Goal: Information Seeking & Learning: Compare options

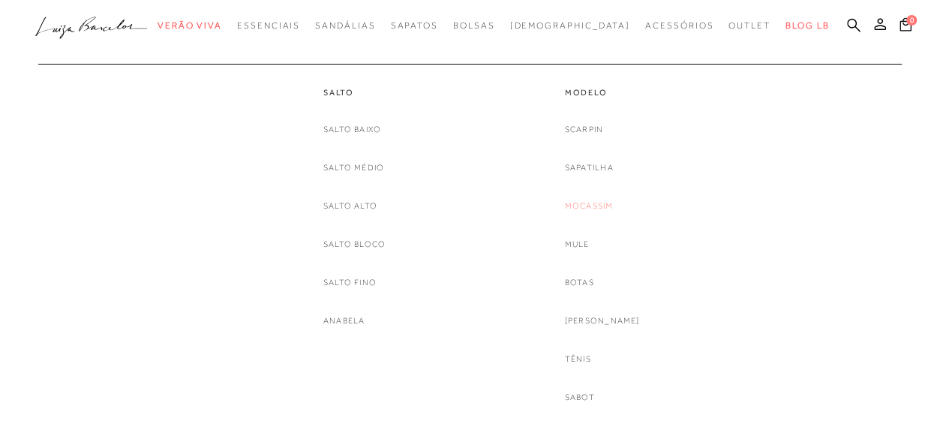
click at [614, 210] on link "Mocassim" at bounding box center [589, 206] width 49 height 16
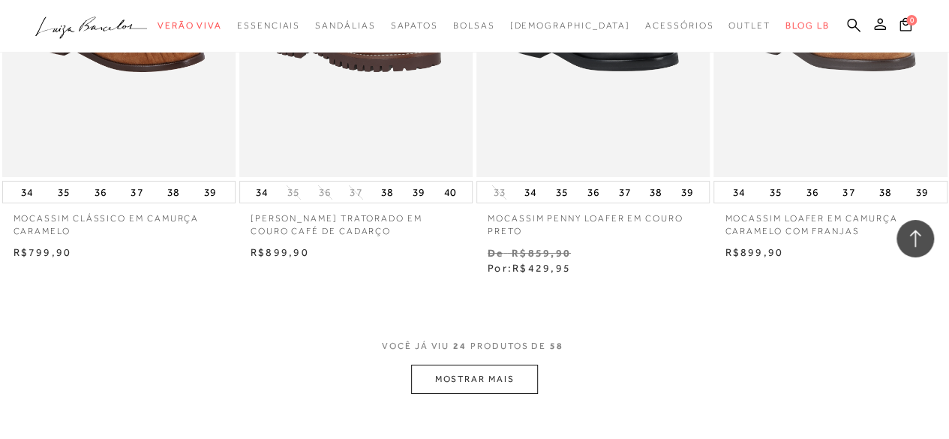
scroll to position [2668, 0]
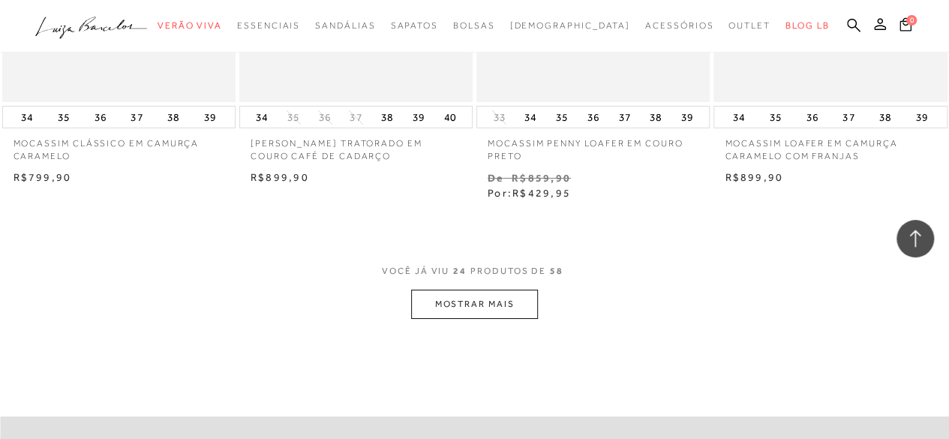
click at [453, 293] on button "MOSTRAR MAIS" at bounding box center [474, 304] width 126 height 29
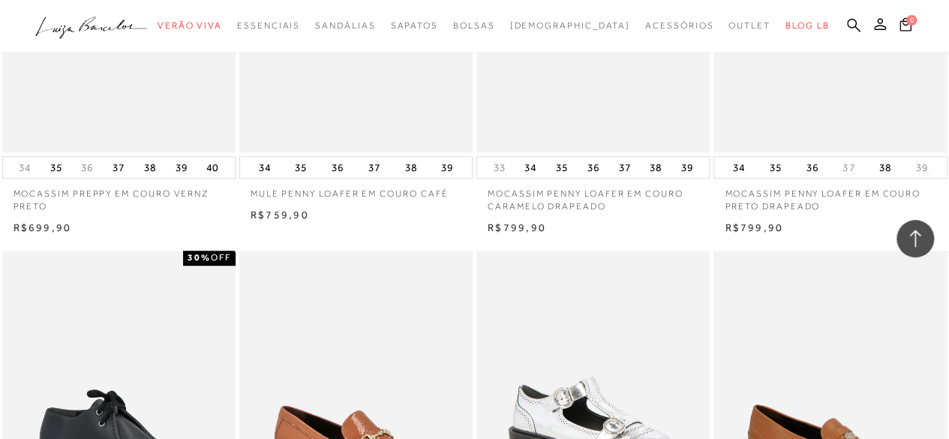
scroll to position [3566, 0]
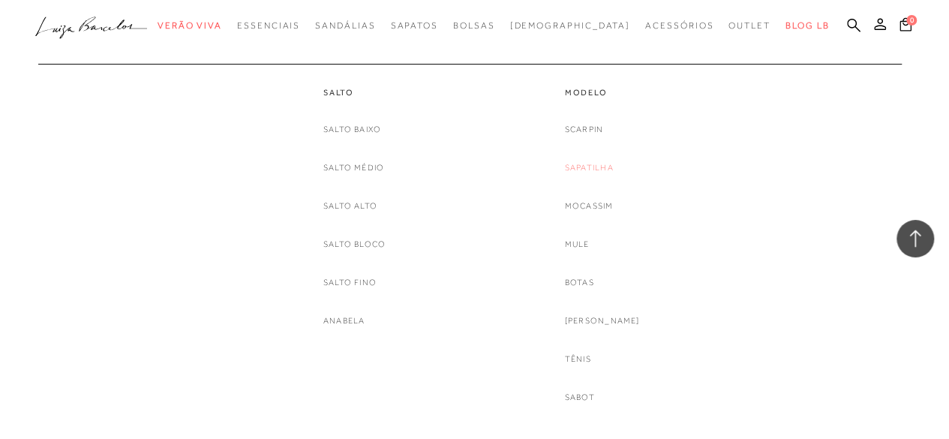
click at [594, 167] on link "Sapatilha" at bounding box center [589, 168] width 49 height 16
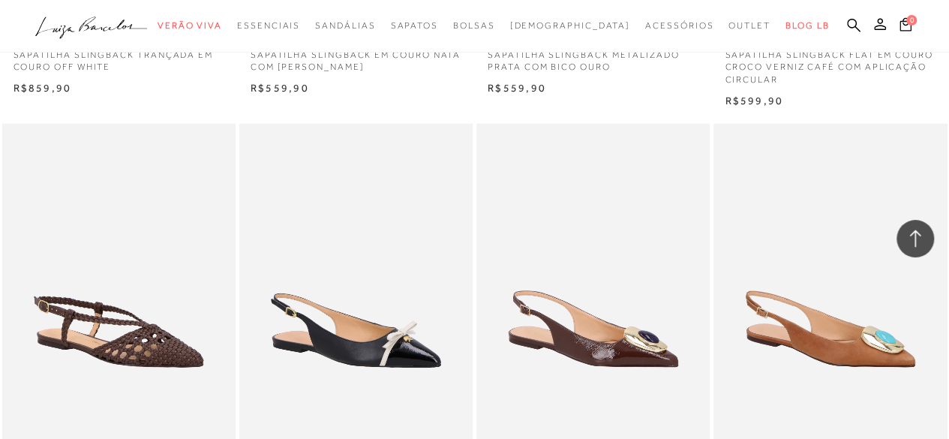
scroll to position [1877, 0]
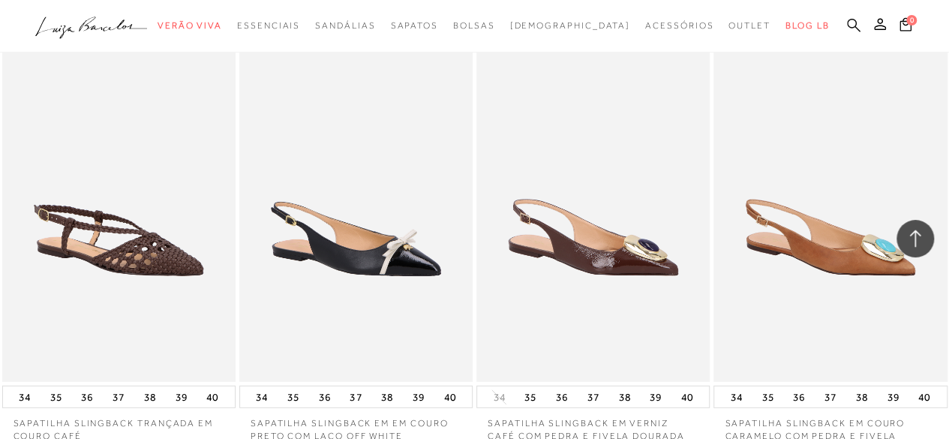
click at [849, 25] on icon at bounding box center [854, 25] width 14 height 14
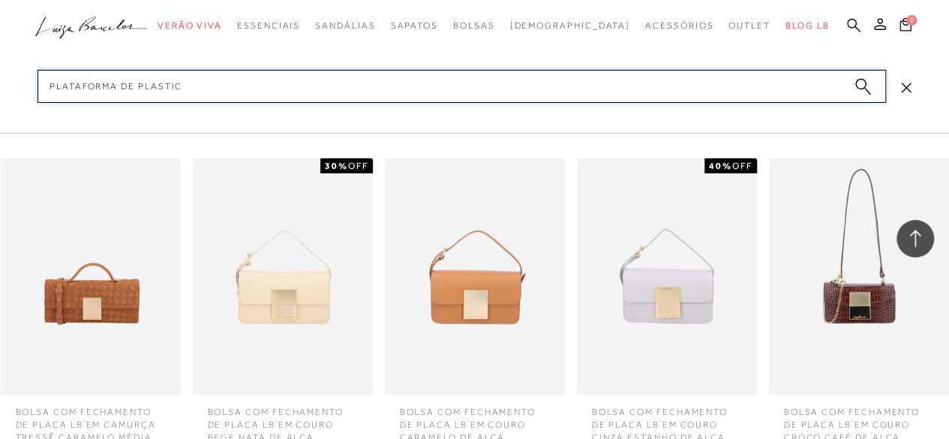
type input "plataforma de plastico"
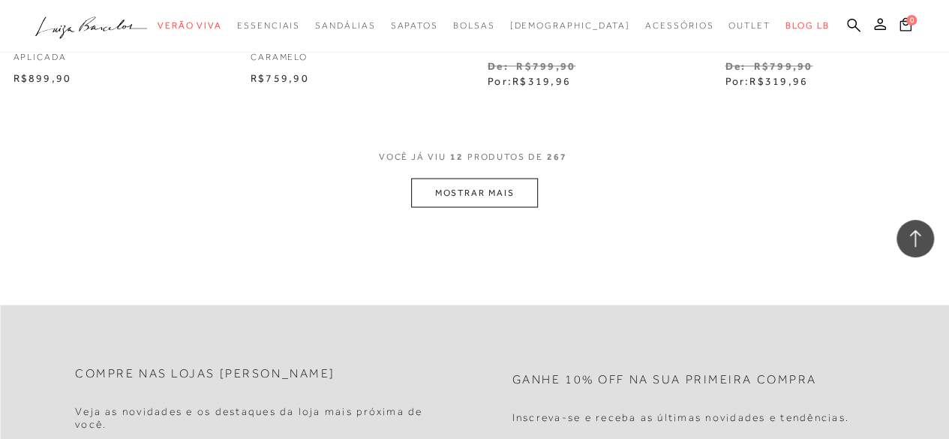
scroll to position [1401, 0]
click at [495, 199] on button "MOSTRAR MAIS" at bounding box center [474, 195] width 126 height 29
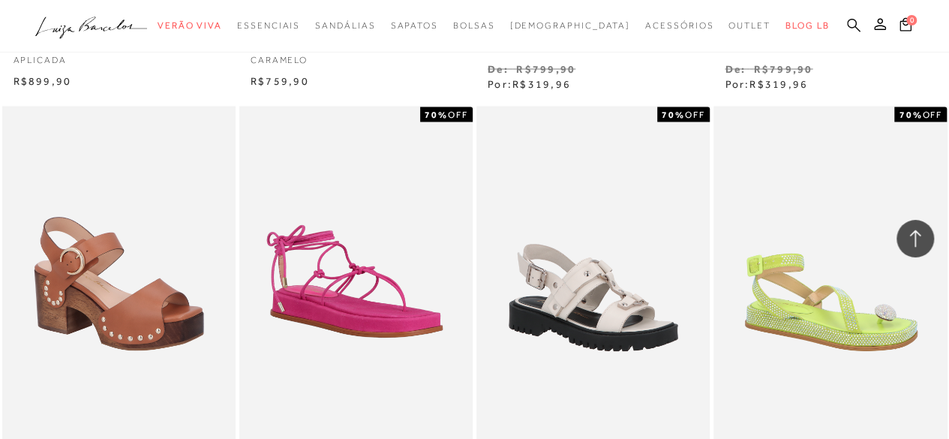
click at [854, 23] on icon at bounding box center [854, 25] width 14 height 14
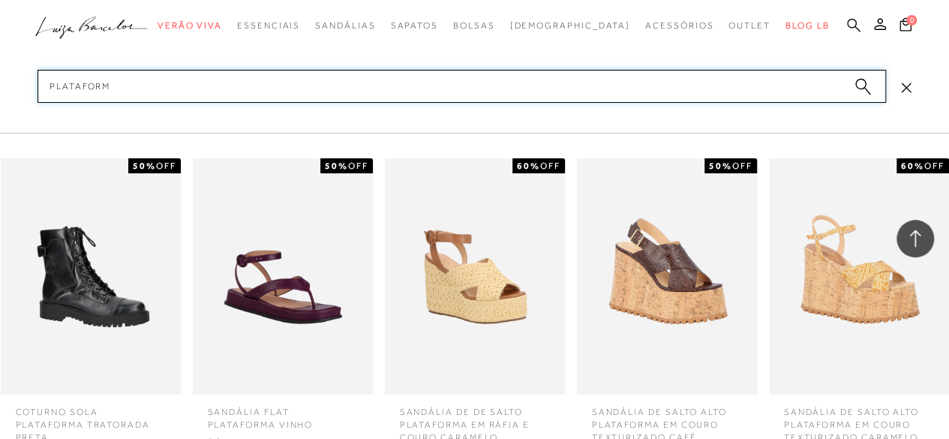
type input "plataforma"
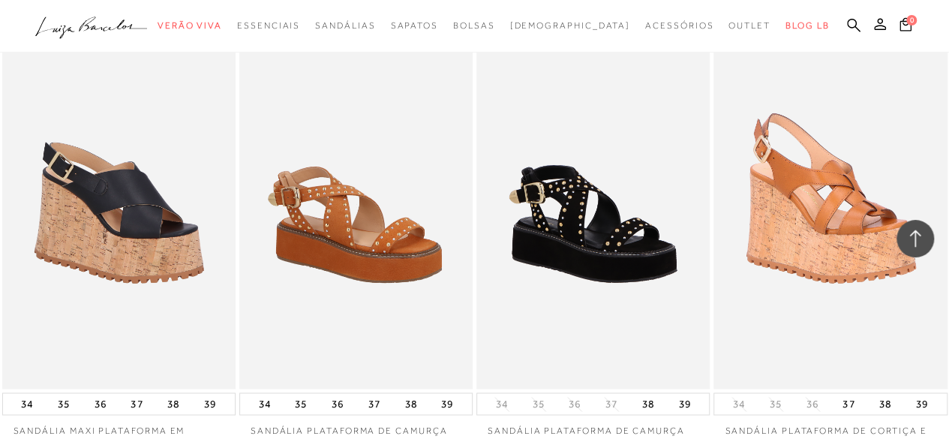
scroll to position [412, 0]
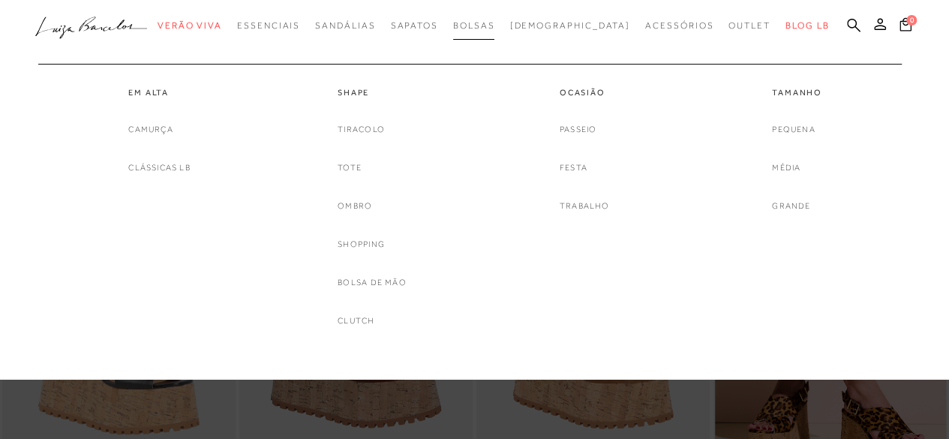
click at [495, 25] on span "Bolsas" at bounding box center [474, 25] width 42 height 11
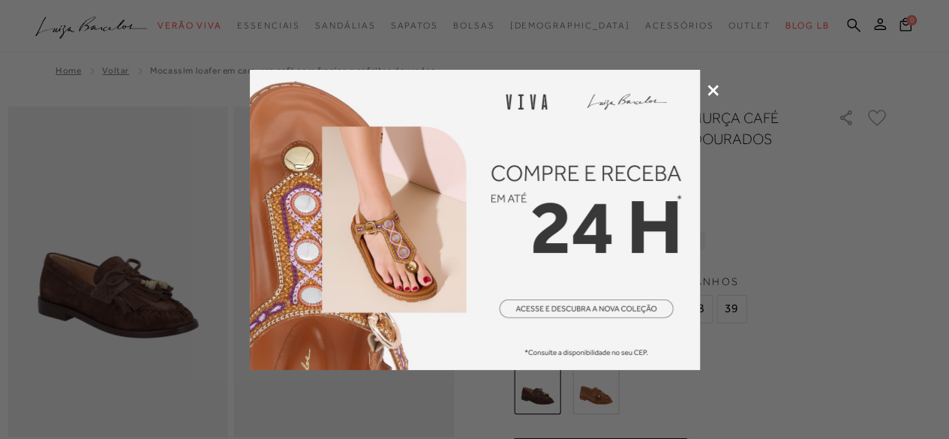
click at [708, 98] on div at bounding box center [474, 219] width 949 height 439
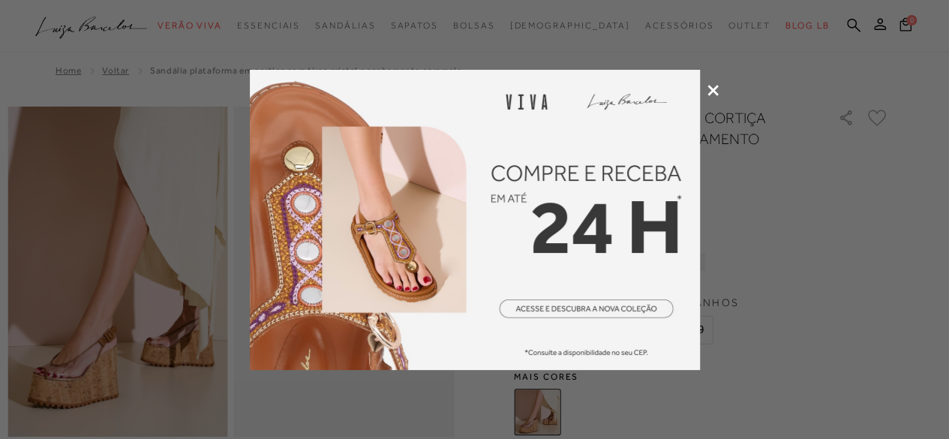
click at [674, 77] on img at bounding box center [475, 220] width 450 height 300
click at [687, 86] on img at bounding box center [475, 220] width 450 height 300
click at [711, 94] on icon at bounding box center [713, 90] width 11 height 11
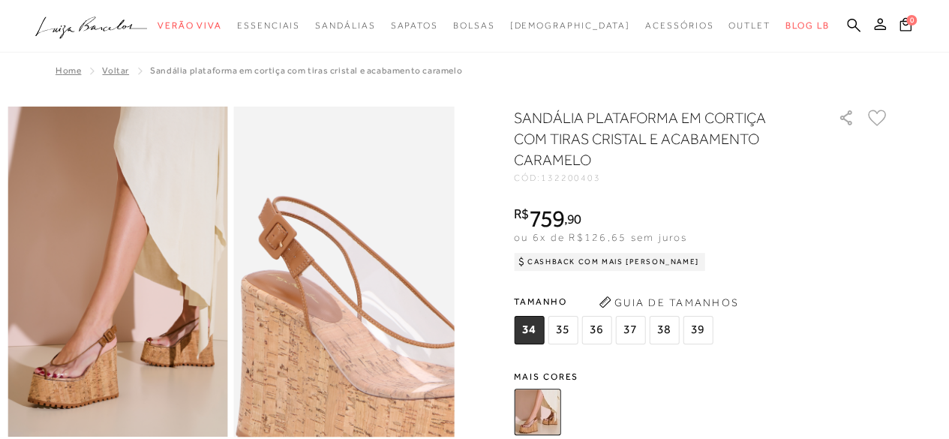
drag, startPoint x: 303, startPoint y: 194, endPoint x: 812, endPoint y: 273, distance: 514.9
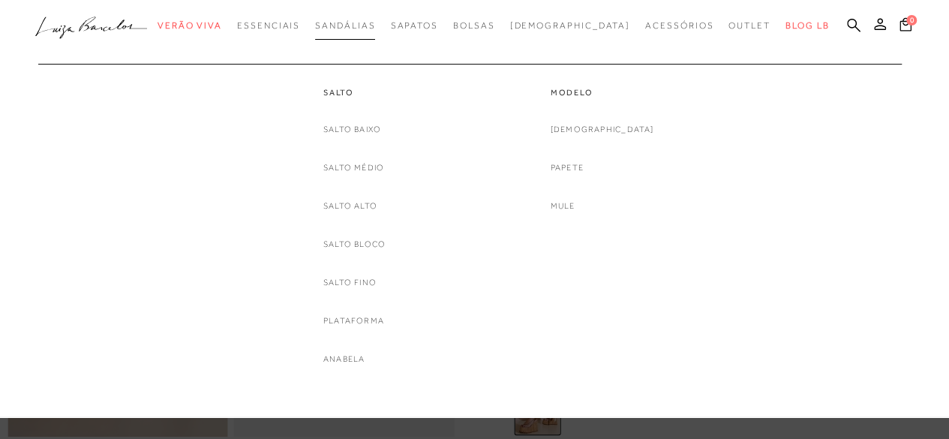
click at [375, 29] on span "Sandálias" at bounding box center [345, 25] width 60 height 11
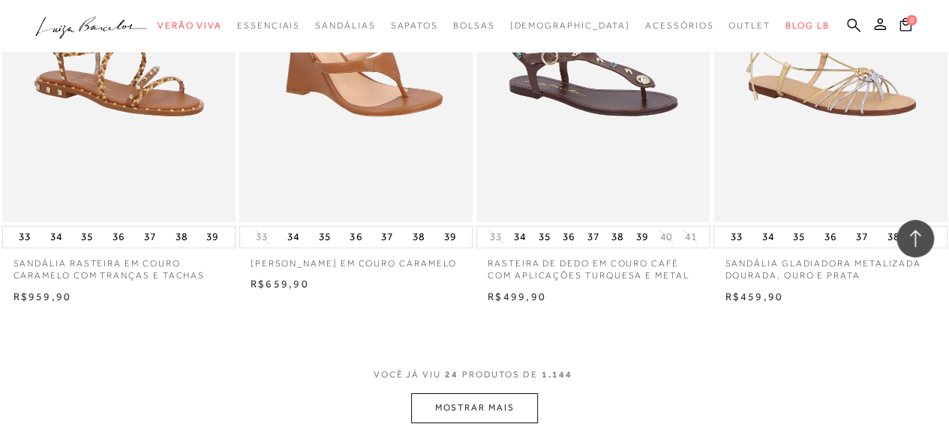
scroll to position [2550, 0]
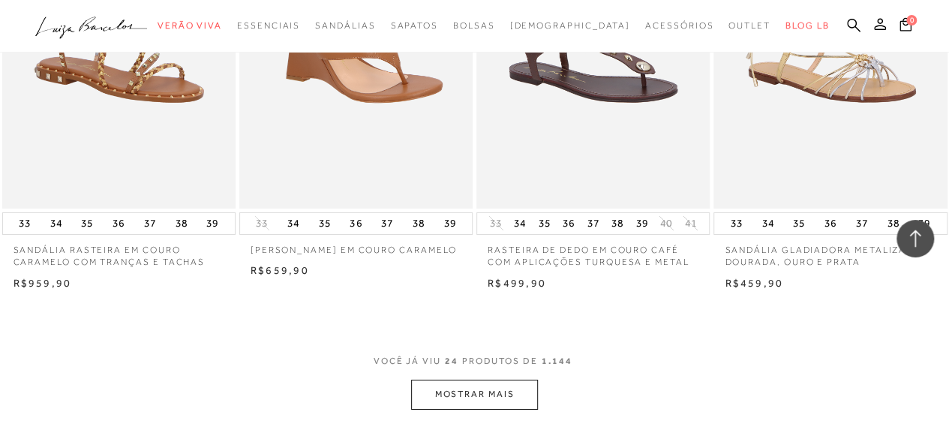
click at [491, 389] on button "MOSTRAR MAIS" at bounding box center [474, 394] width 126 height 29
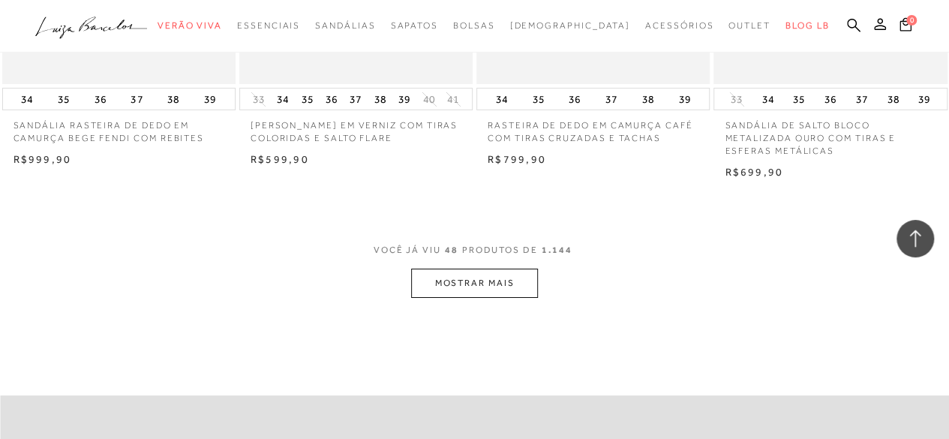
scroll to position [5458, 0]
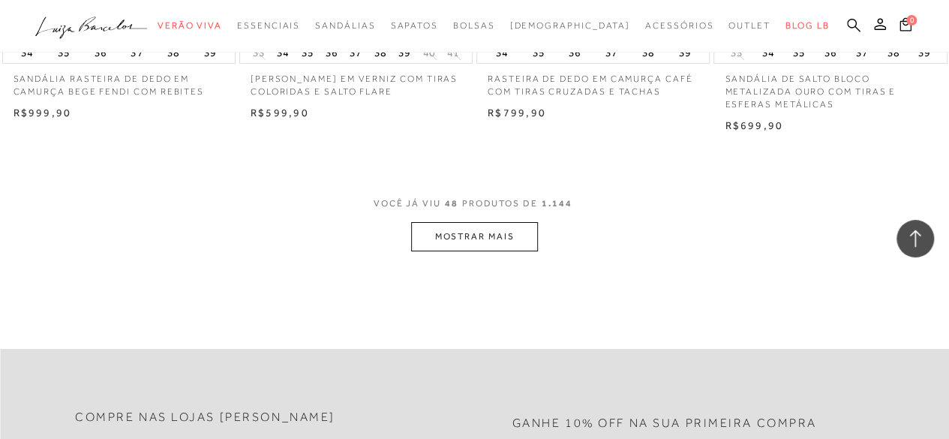
click at [849, 23] on icon at bounding box center [854, 25] width 14 height 14
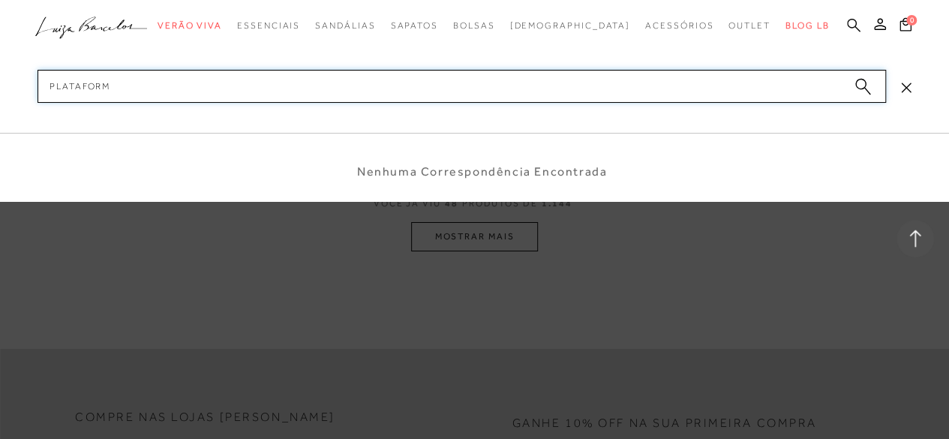
type input "plataforma"
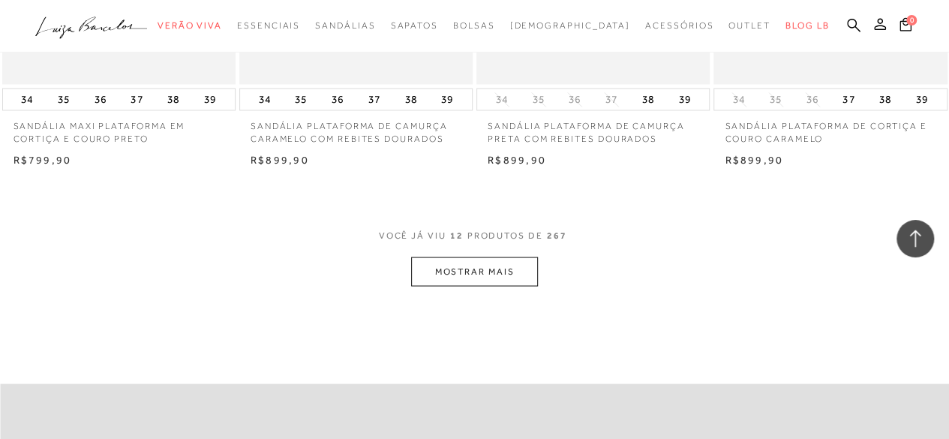
scroll to position [1315, 0]
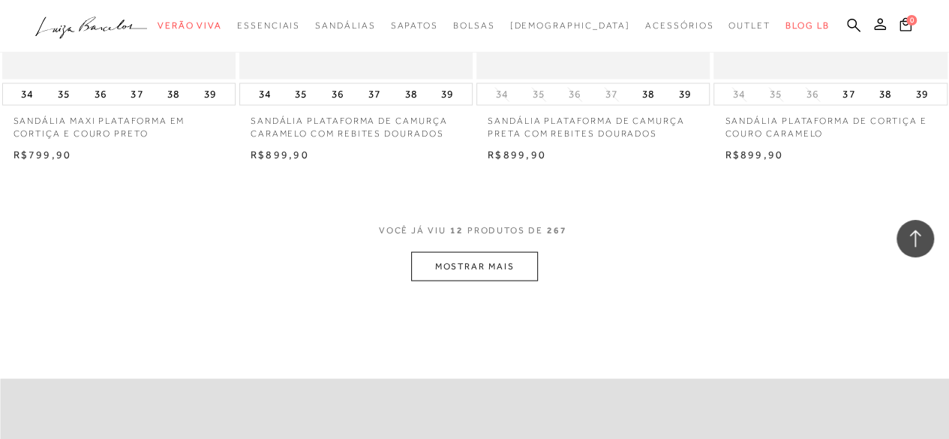
click at [485, 269] on button "MOSTRAR MAIS" at bounding box center [474, 265] width 126 height 29
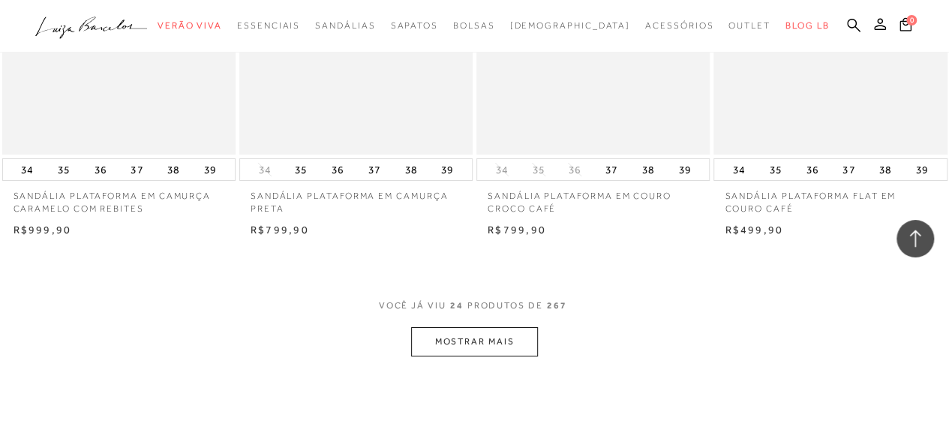
scroll to position [2631, 0]
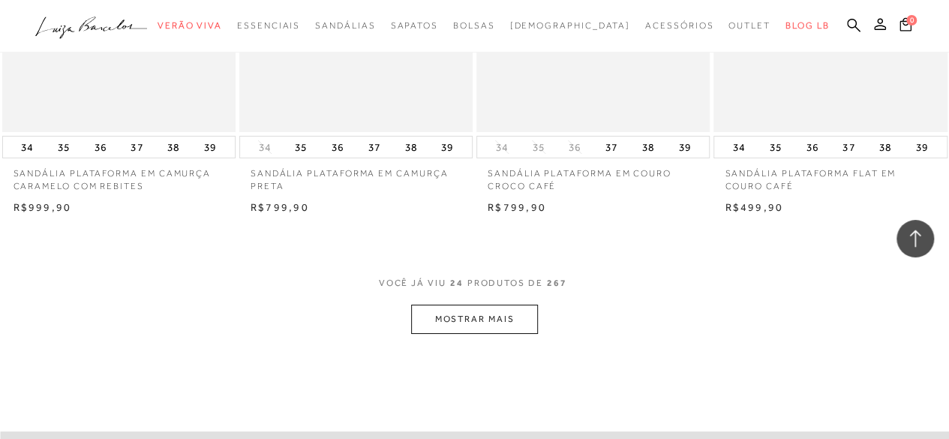
click at [508, 326] on button "MOSTRAR MAIS" at bounding box center [474, 319] width 126 height 29
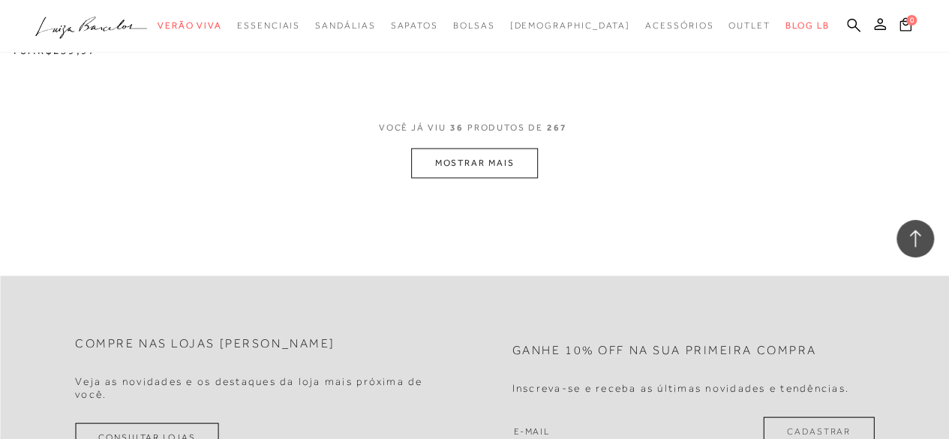
scroll to position [4196, 0]
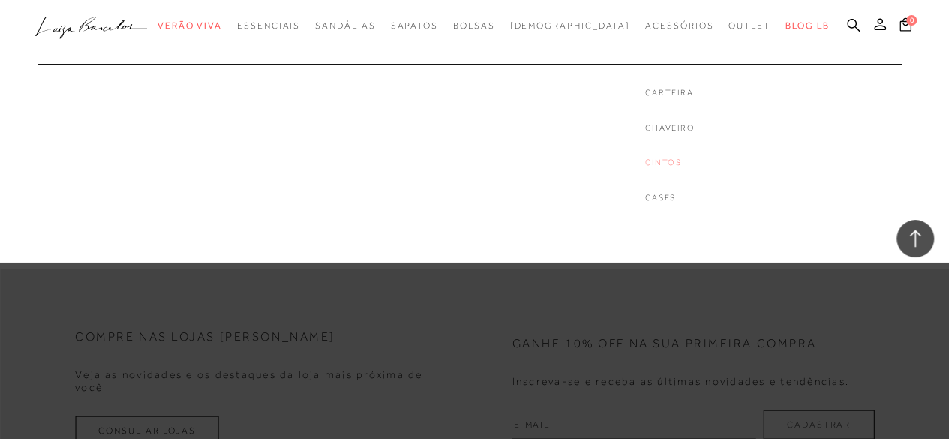
click at [645, 163] on link "Cintos" at bounding box center [670, 162] width 50 height 13
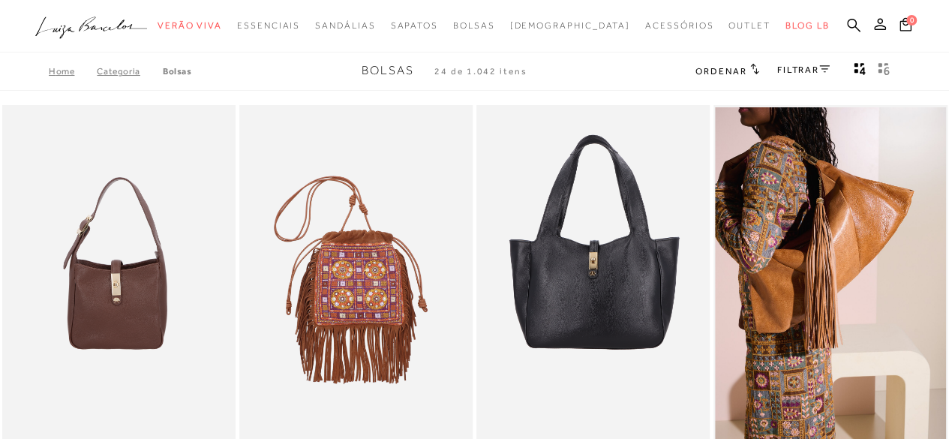
click at [372, 274] on img at bounding box center [357, 280] width 232 height 350
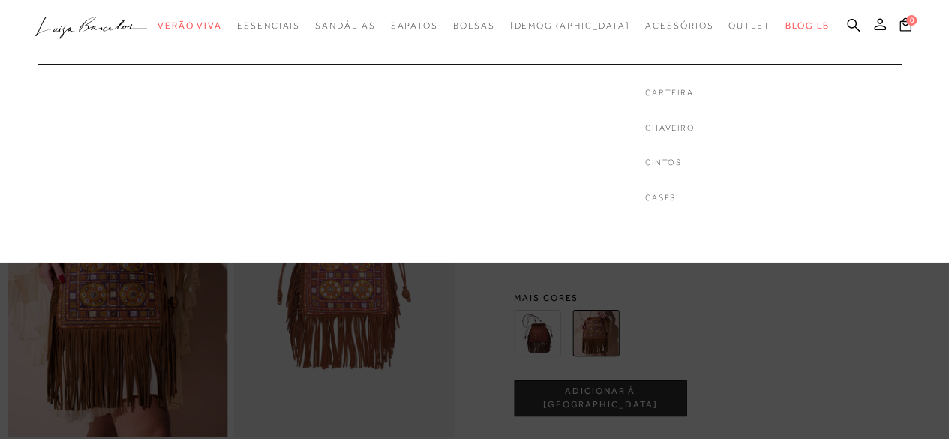
click at [645, 155] on div "Carteira Chaveiro Cintos Cases" at bounding box center [670, 145] width 50 height 118
click at [645, 170] on div "Carteira Chaveiro Cintos Cases" at bounding box center [670, 145] width 50 height 118
click at [645, 161] on link "Cintos" at bounding box center [670, 162] width 50 height 13
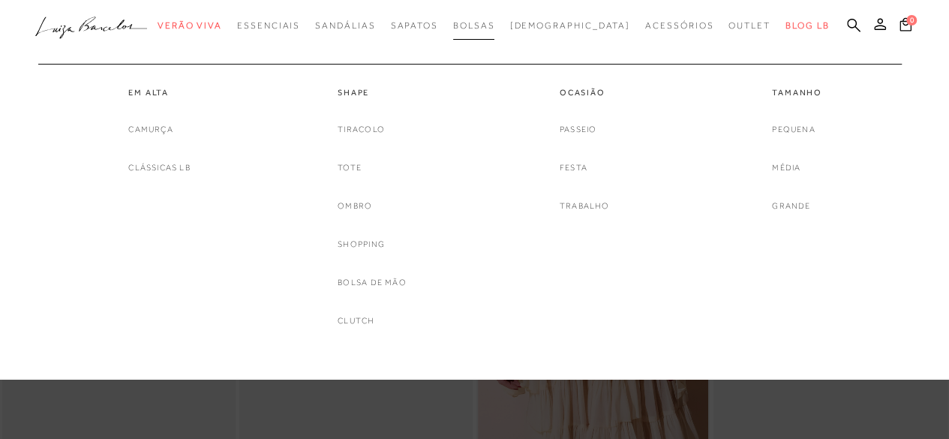
click at [495, 23] on span "Bolsas" at bounding box center [474, 25] width 42 height 11
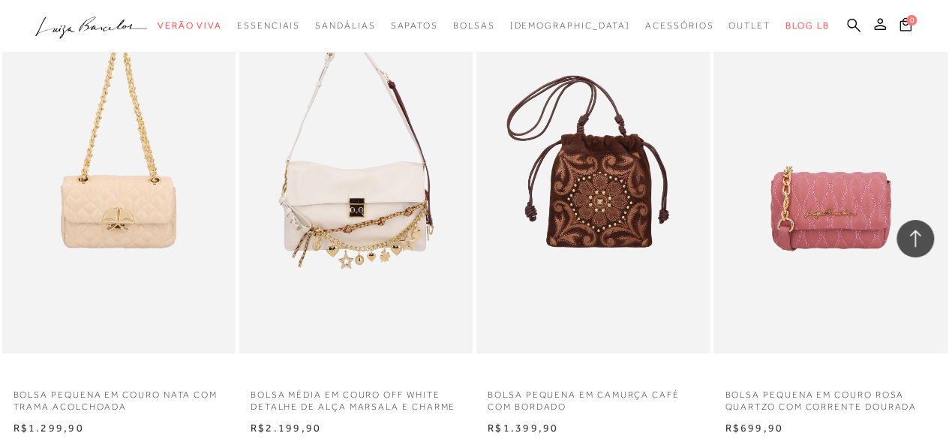
scroll to position [2423, 0]
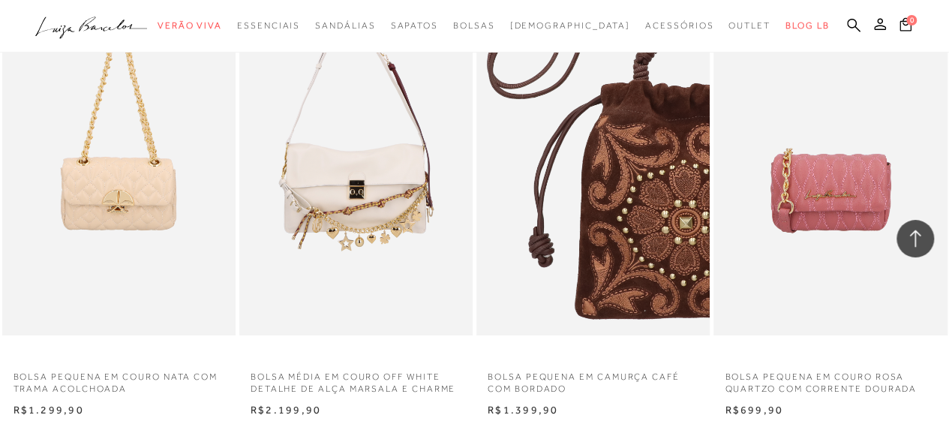
click at [597, 269] on img at bounding box center [594, 160] width 232 height 350
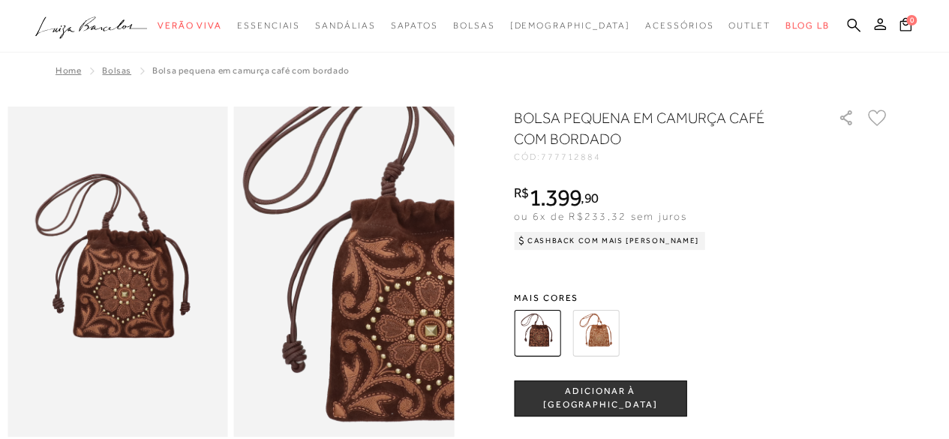
click at [599, 331] on img at bounding box center [595, 333] width 47 height 47
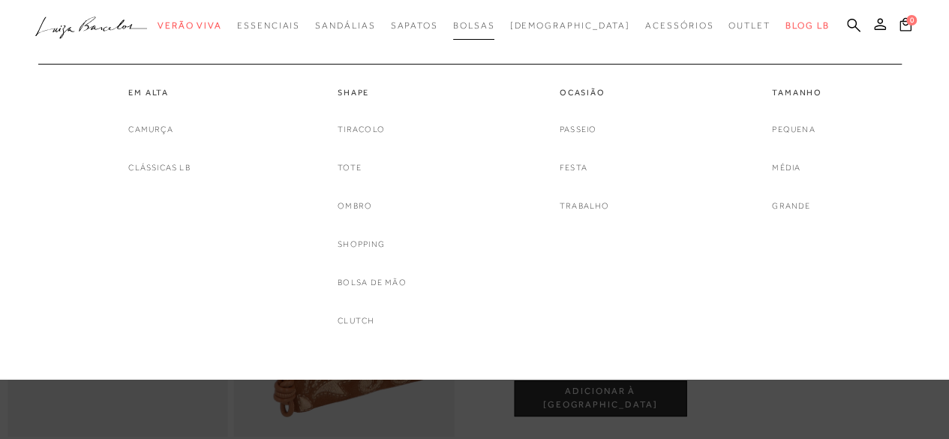
click at [495, 28] on span "Bolsas" at bounding box center [474, 25] width 42 height 11
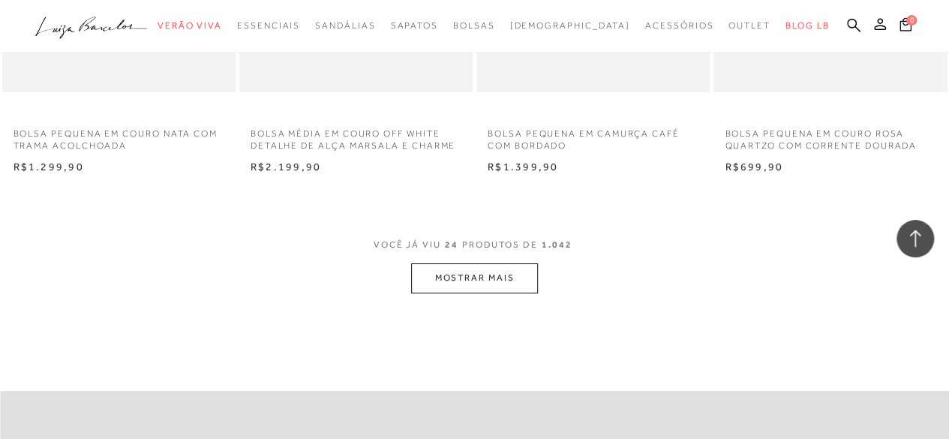
scroll to position [2670, 0]
click at [500, 284] on button "MOSTRAR MAIS" at bounding box center [474, 273] width 126 height 29
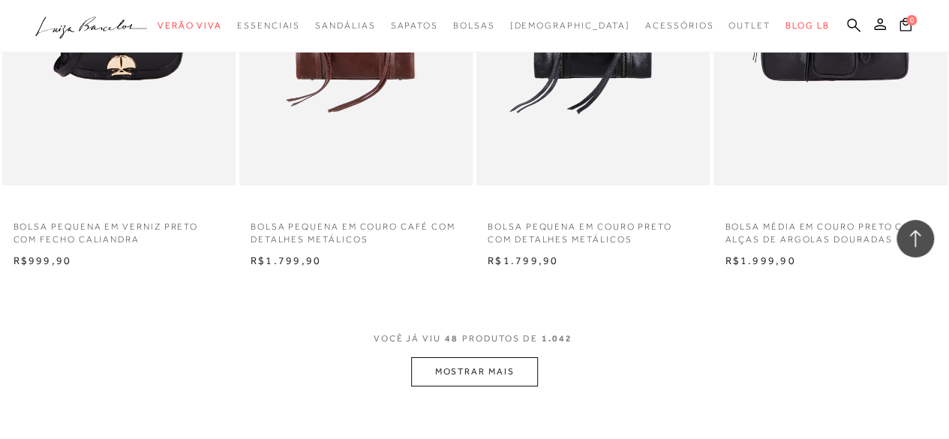
scroll to position [5426, 0]
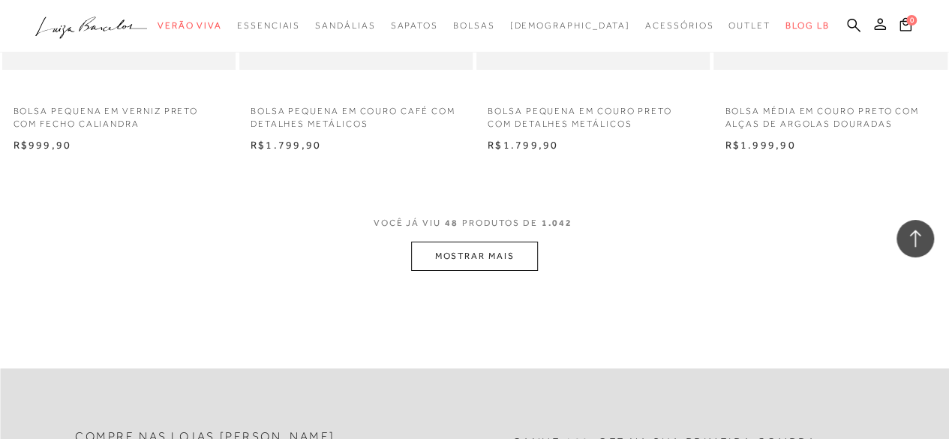
click at [860, 28] on ul ".a{fill-rule:evenodd;} Verão Viva Em alta Favoritos das Influenciadoras Apostas…" at bounding box center [463, 26] width 856 height 28
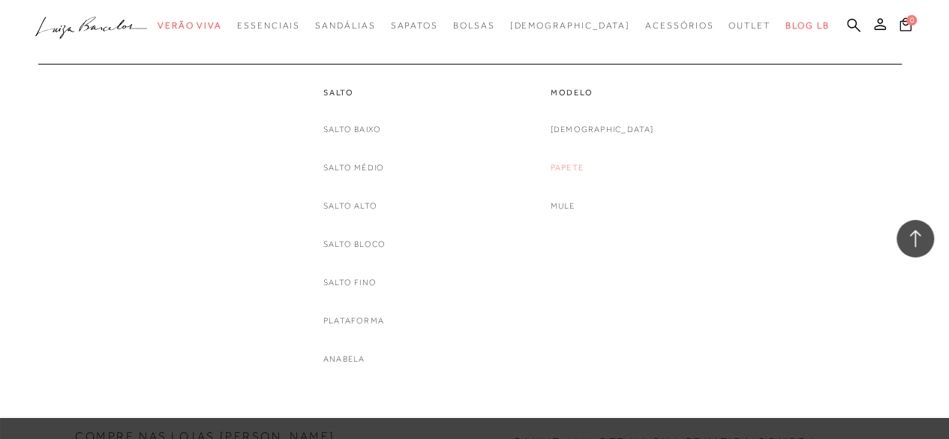
click at [584, 167] on link "Papete" at bounding box center [567, 168] width 33 height 16
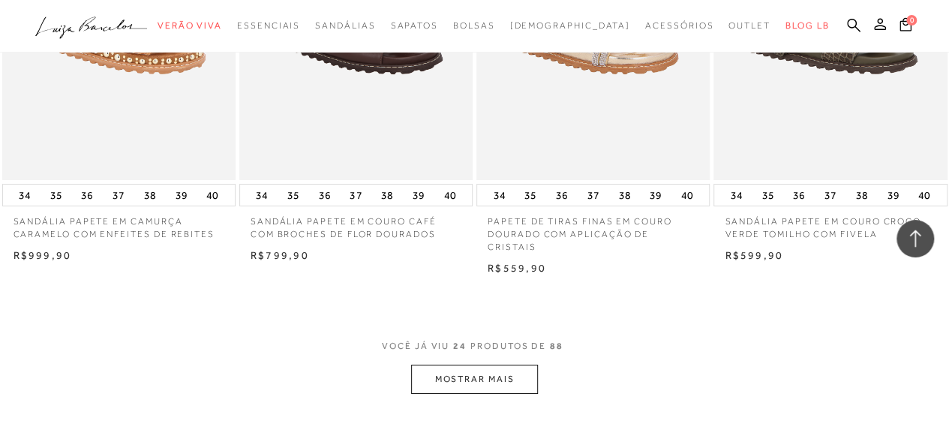
scroll to position [2549, 0]
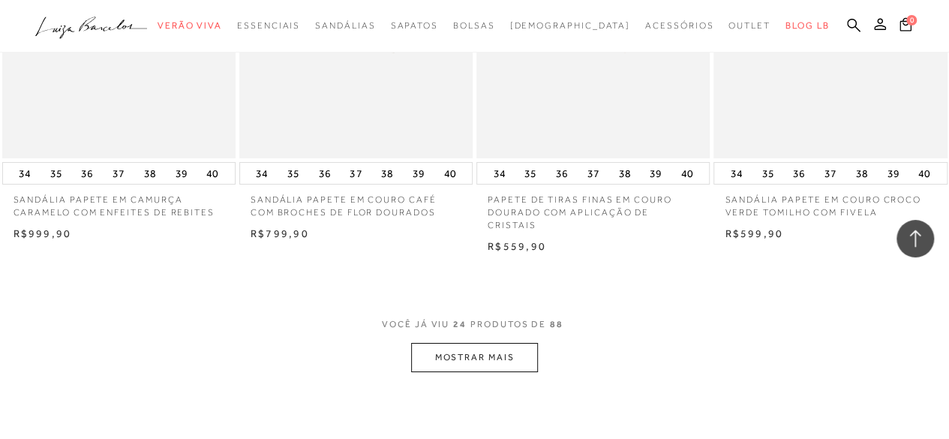
click at [312, 198] on p "SANDÁLIA PAPETE EM COURO CAFÉ COM BROCHES DE FLOR DOURADOS" at bounding box center [355, 202] width 233 height 35
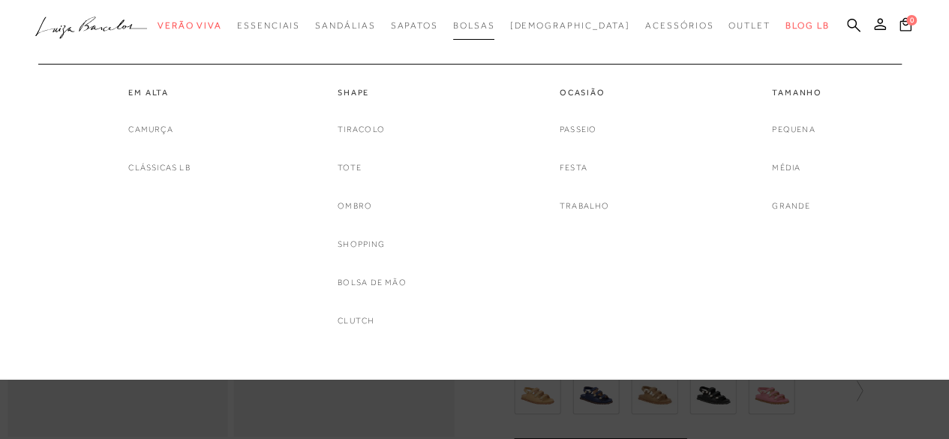
click at [495, 32] on link "Bolsas" at bounding box center [474, 26] width 42 height 28
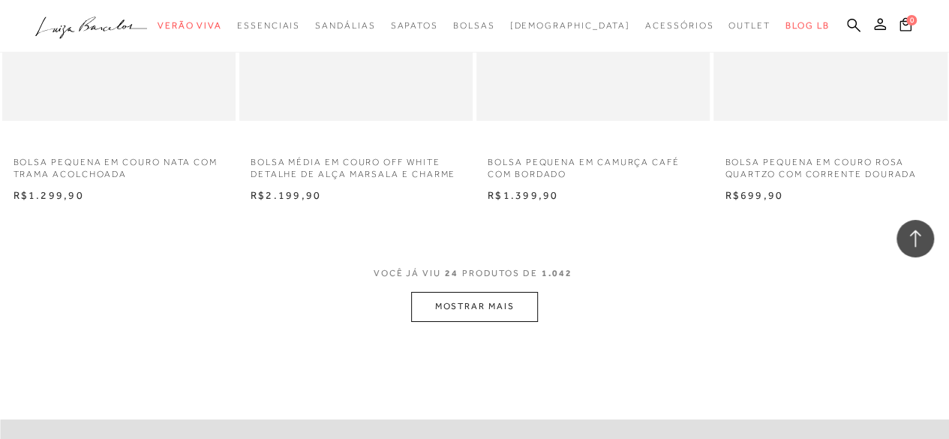
scroll to position [2725, 0]
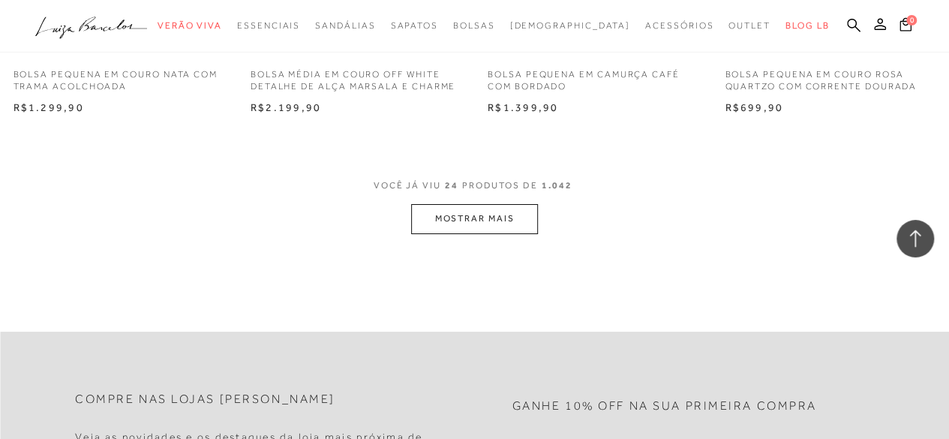
click at [465, 227] on button "MOSTRAR MAIS" at bounding box center [474, 218] width 126 height 29
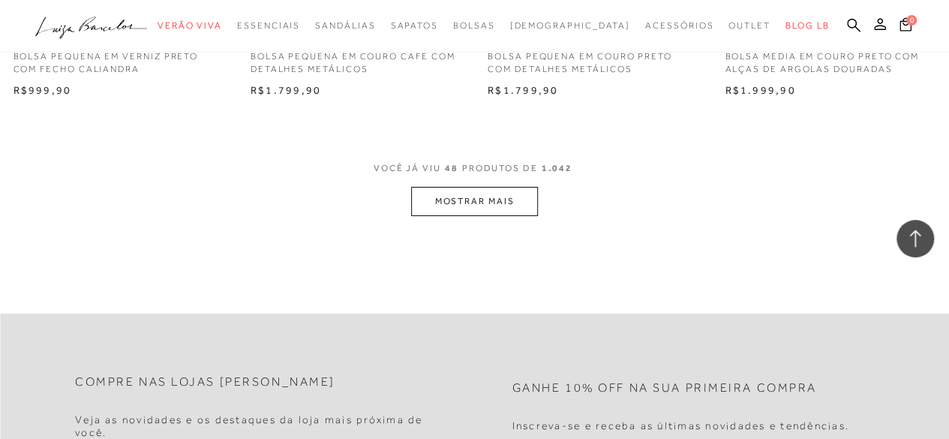
scroll to position [5396, 0]
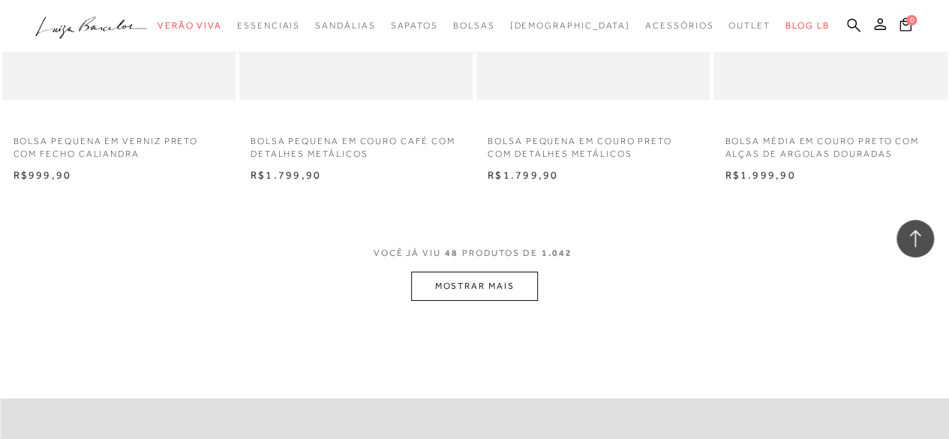
click at [500, 295] on button "MOSTRAR MAIS" at bounding box center [474, 286] width 126 height 29
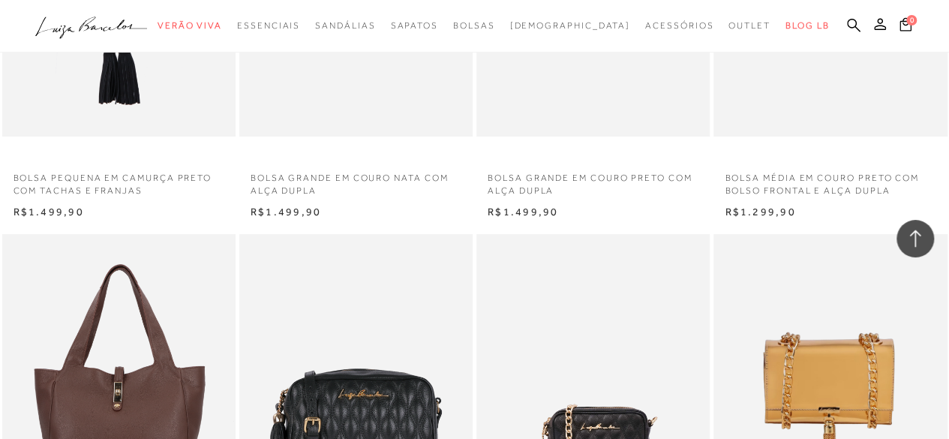
scroll to position [5599, 0]
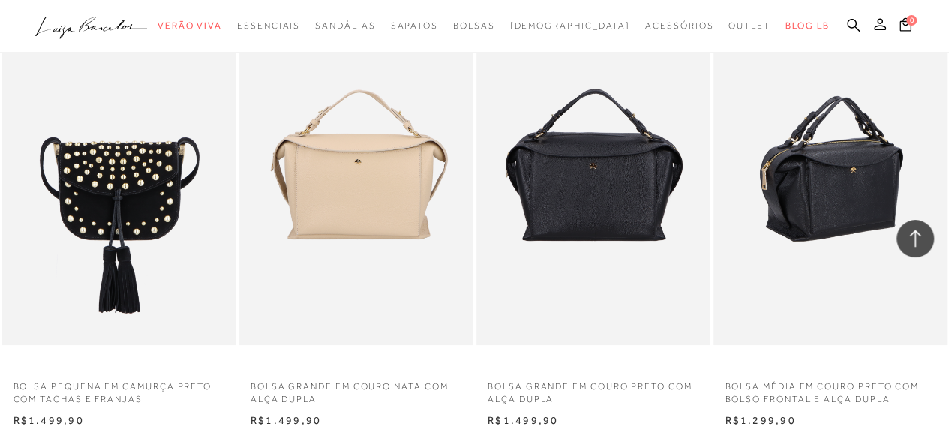
click at [824, 212] on img at bounding box center [831, 170] width 232 height 350
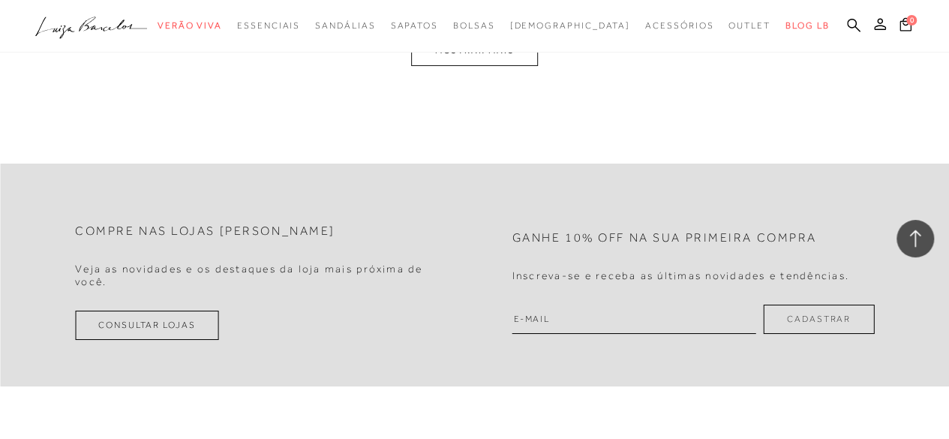
scroll to position [8253, 0]
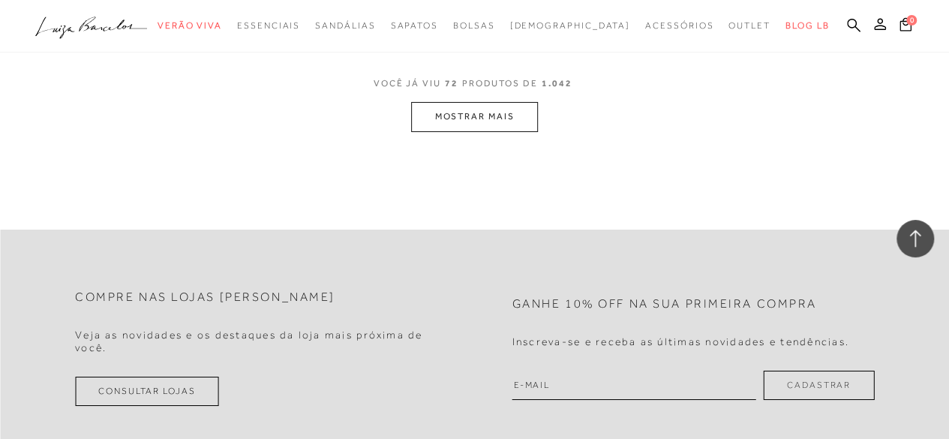
click at [512, 125] on button "MOSTRAR MAIS" at bounding box center [474, 116] width 126 height 29
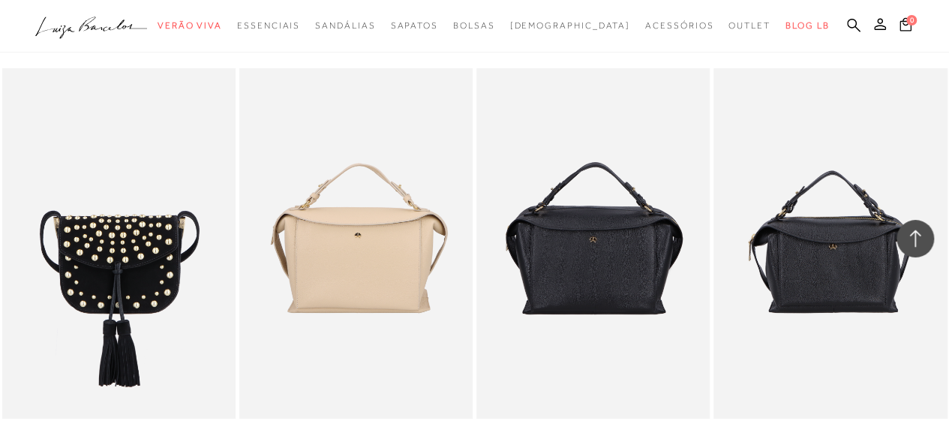
scroll to position [5554, 0]
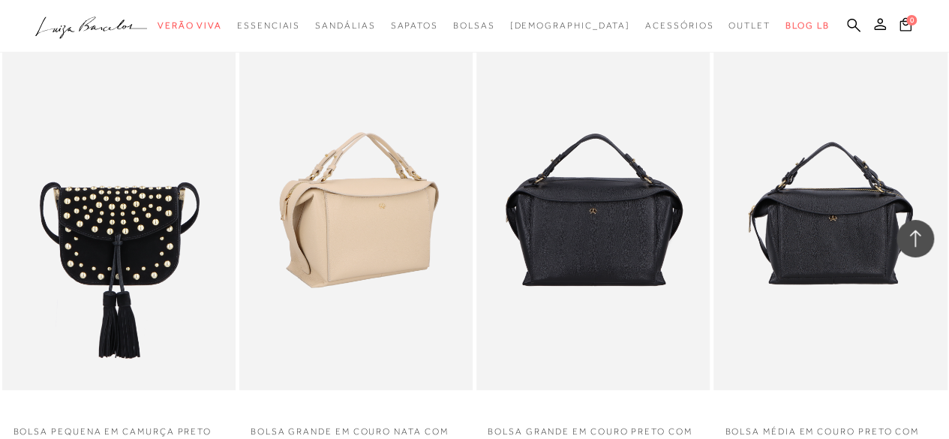
click at [389, 279] on img at bounding box center [357, 215] width 232 height 350
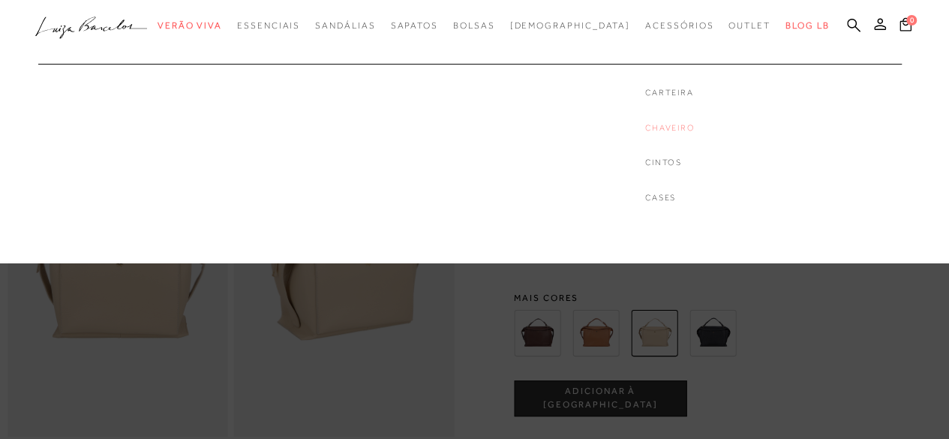
click at [645, 129] on link "Chaveiro" at bounding box center [670, 128] width 50 height 13
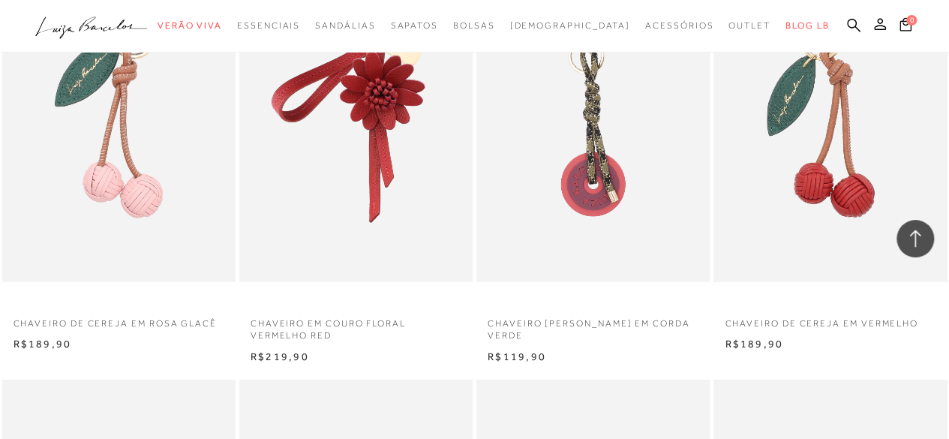
scroll to position [2004, 0]
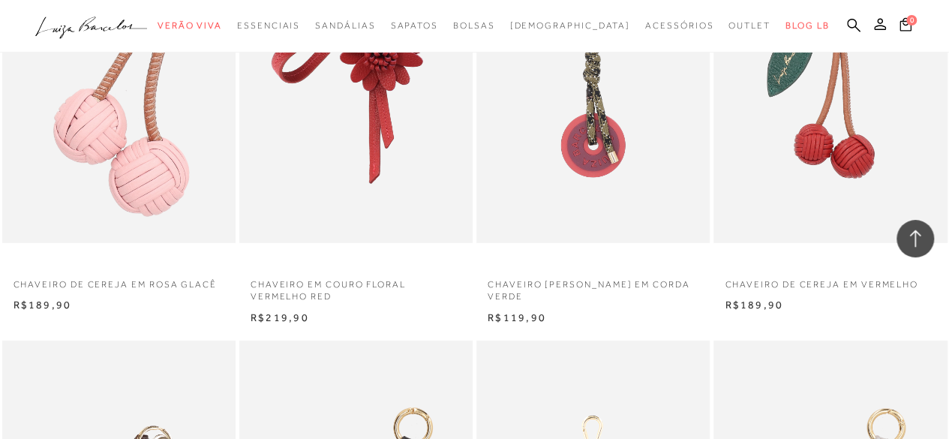
click at [179, 148] on img at bounding box center [120, 68] width 232 height 350
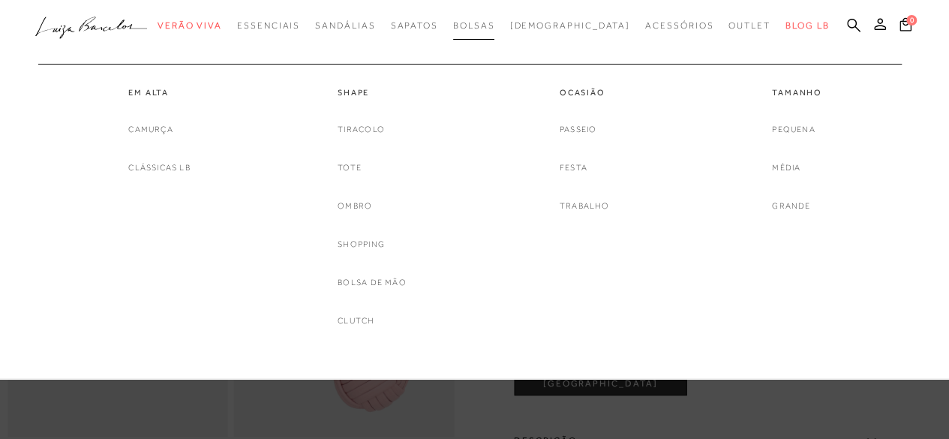
click at [495, 26] on span "Bolsas" at bounding box center [474, 25] width 42 height 11
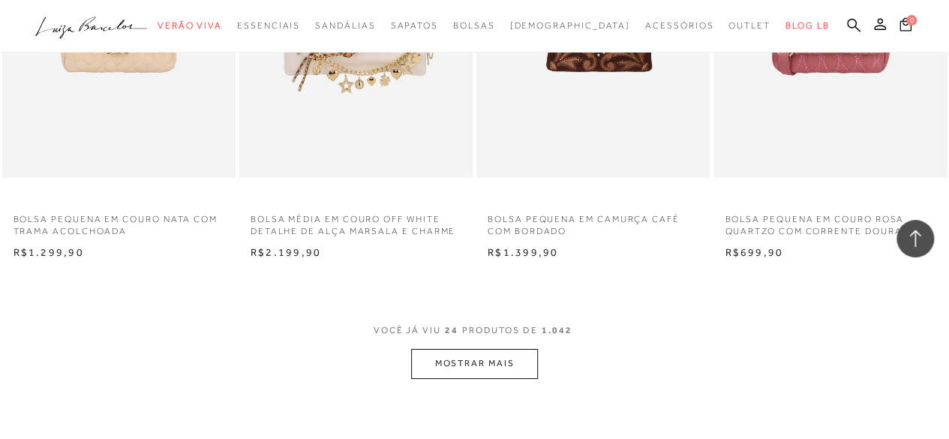
scroll to position [2585, 0]
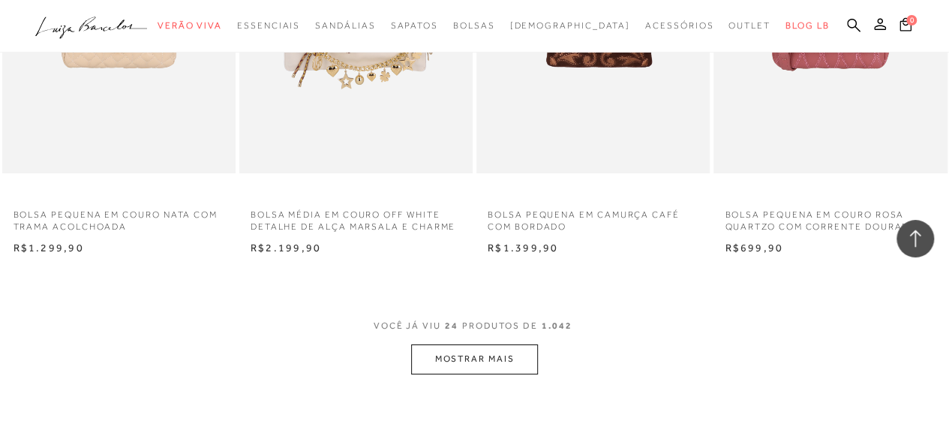
click at [491, 355] on button "MOSTRAR MAIS" at bounding box center [474, 358] width 126 height 29
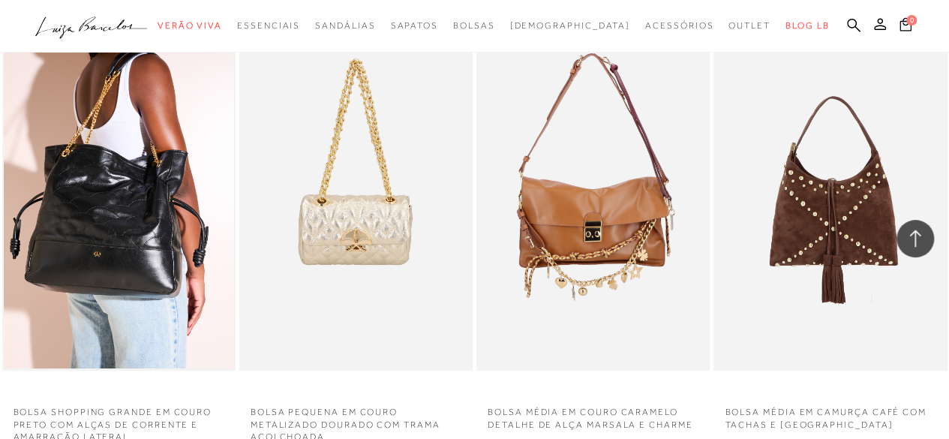
scroll to position [2827, 0]
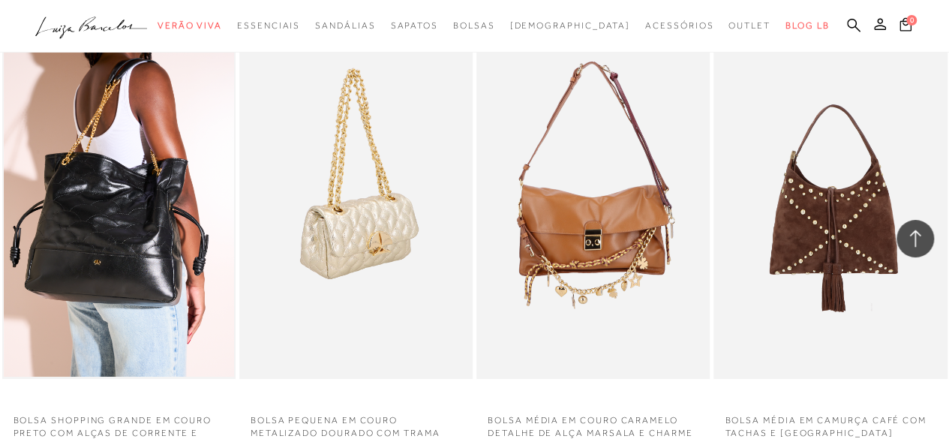
click at [338, 240] on img at bounding box center [357, 204] width 232 height 350
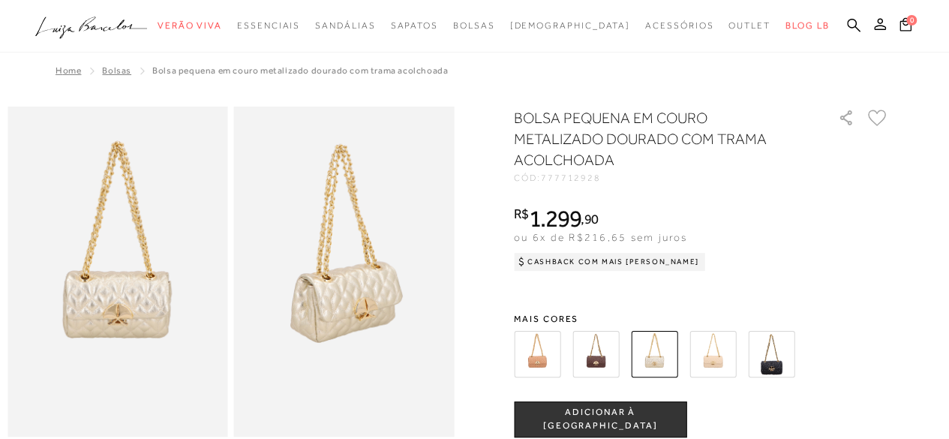
click at [539, 358] on img at bounding box center [537, 354] width 47 height 47
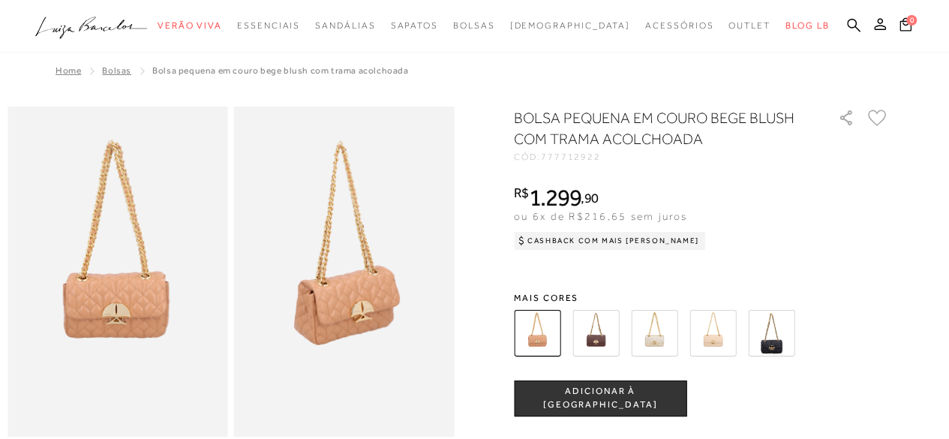
click at [722, 341] on img at bounding box center [713, 333] width 47 height 47
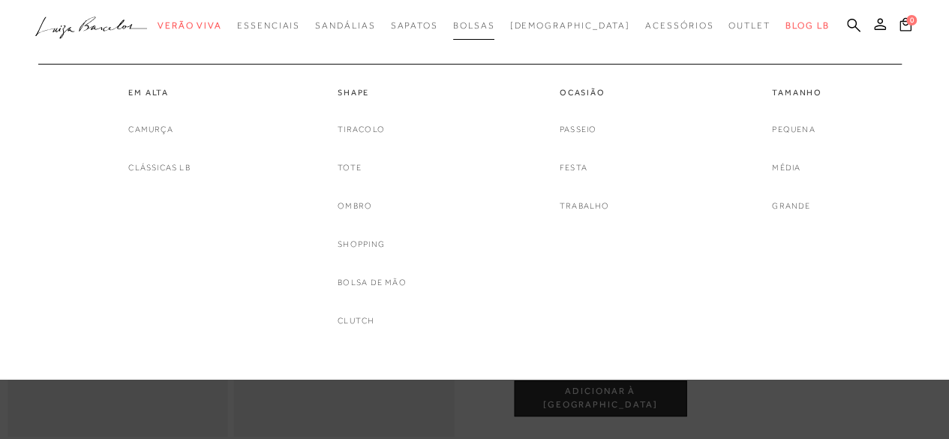
click at [495, 34] on link "Bolsas" at bounding box center [474, 26] width 42 height 28
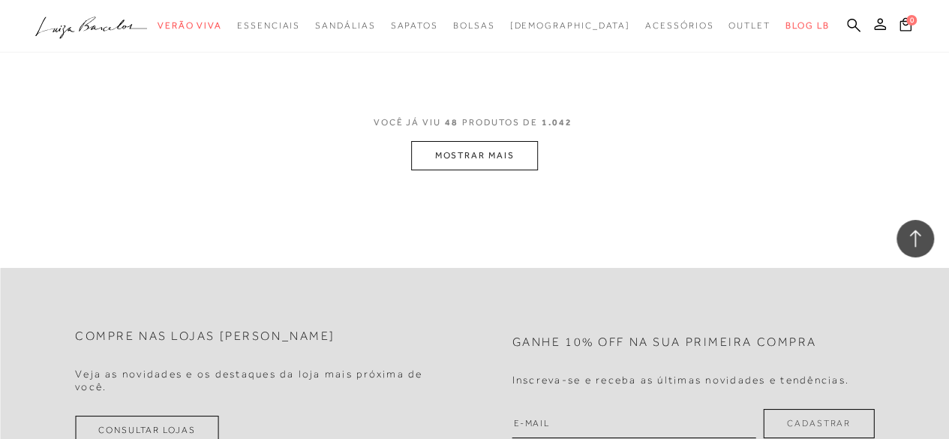
scroll to position [5566, 0]
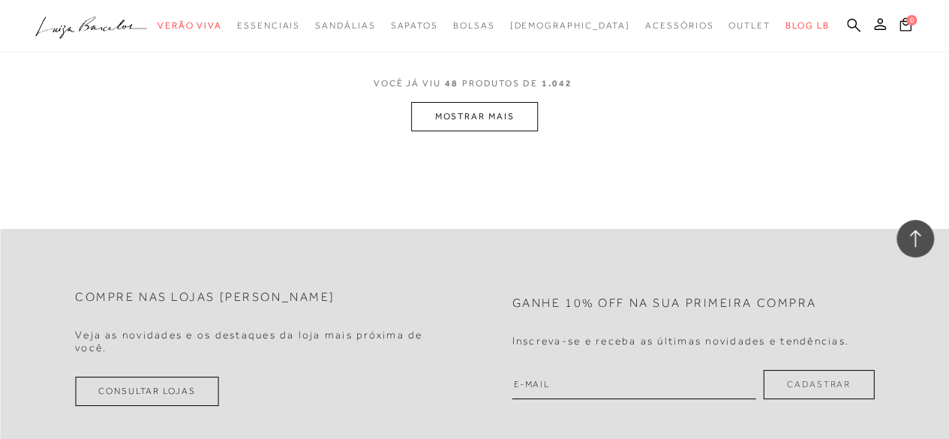
click at [493, 104] on button "MOSTRAR MAIS" at bounding box center [474, 116] width 126 height 29
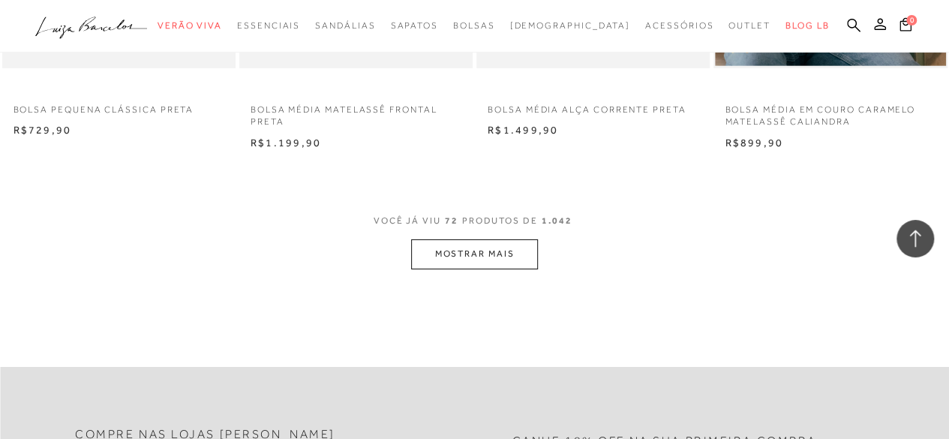
scroll to position [8226, 0]
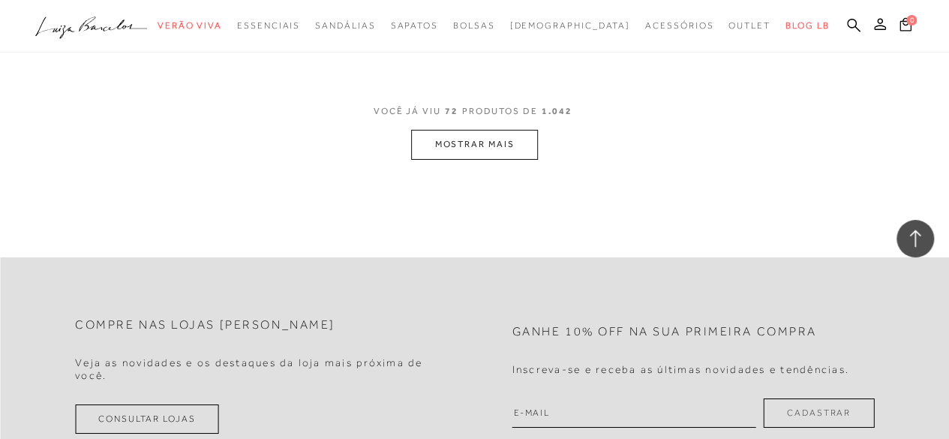
click at [481, 134] on button "MOSTRAR MAIS" at bounding box center [474, 144] width 126 height 29
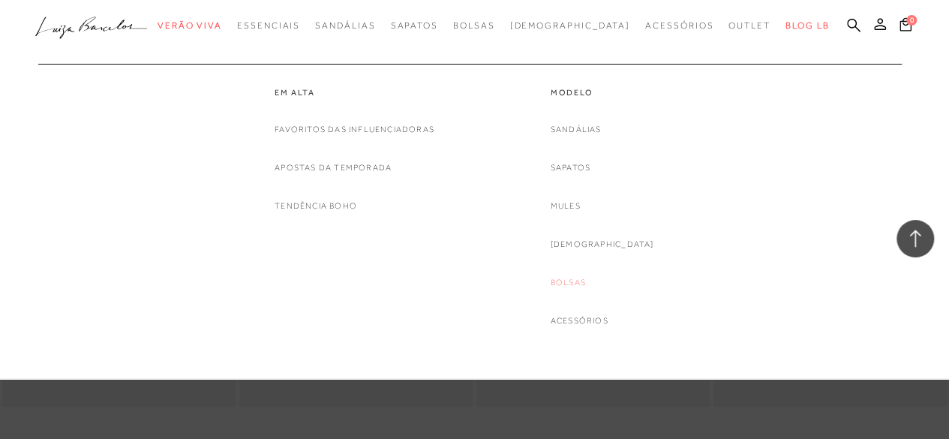
click at [584, 282] on link "Bolsas" at bounding box center [568, 283] width 35 height 16
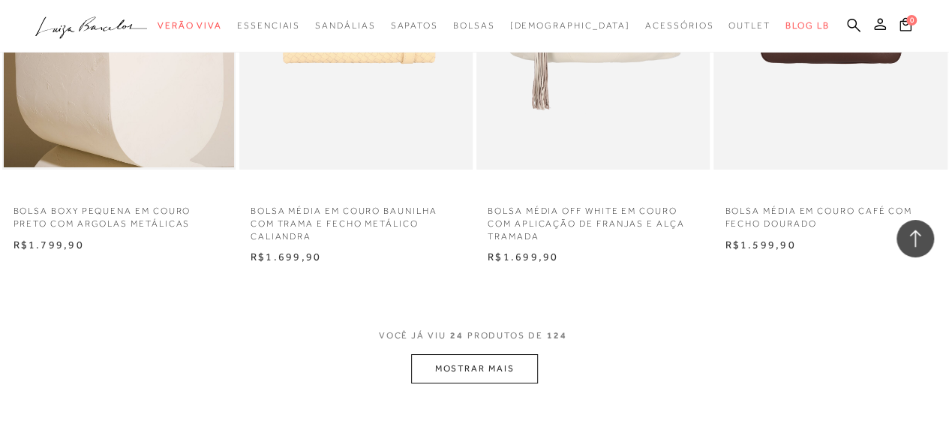
scroll to position [2603, 0]
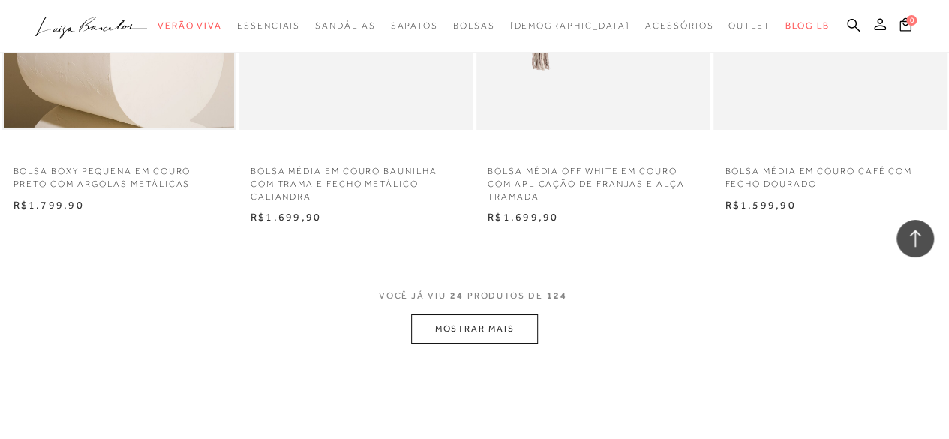
click at [503, 327] on button "MOSTRAR MAIS" at bounding box center [474, 328] width 126 height 29
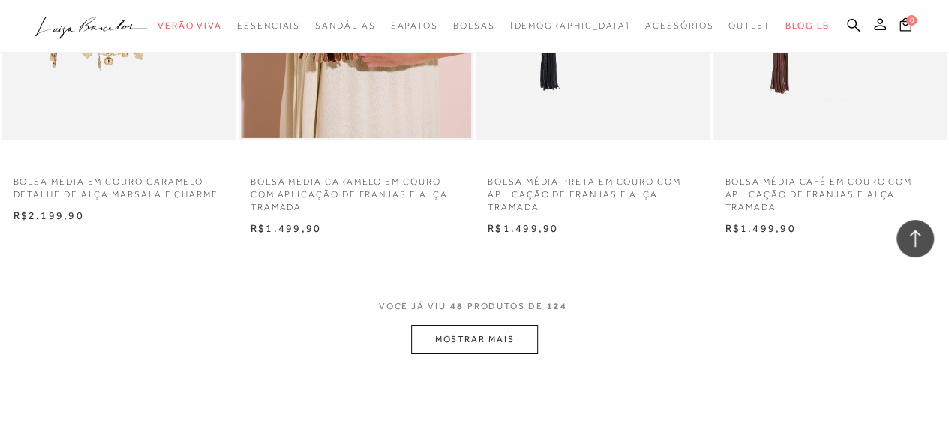
scroll to position [5482, 0]
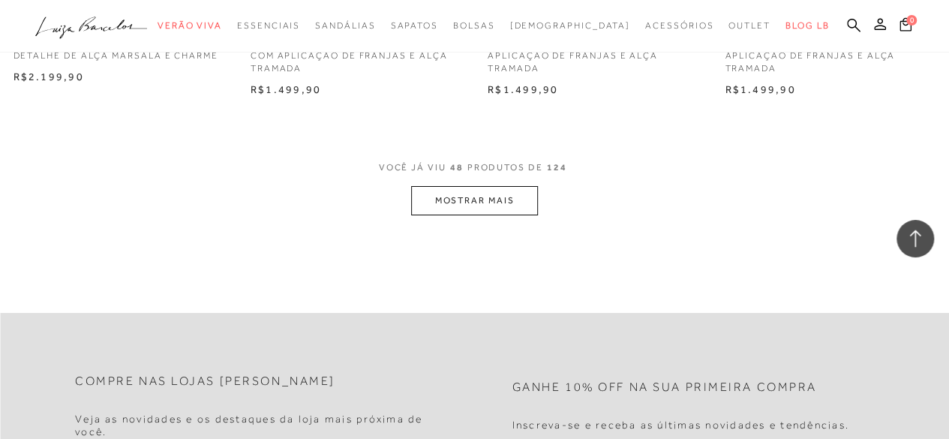
click at [503, 205] on button "MOSTRAR MAIS" at bounding box center [474, 200] width 126 height 29
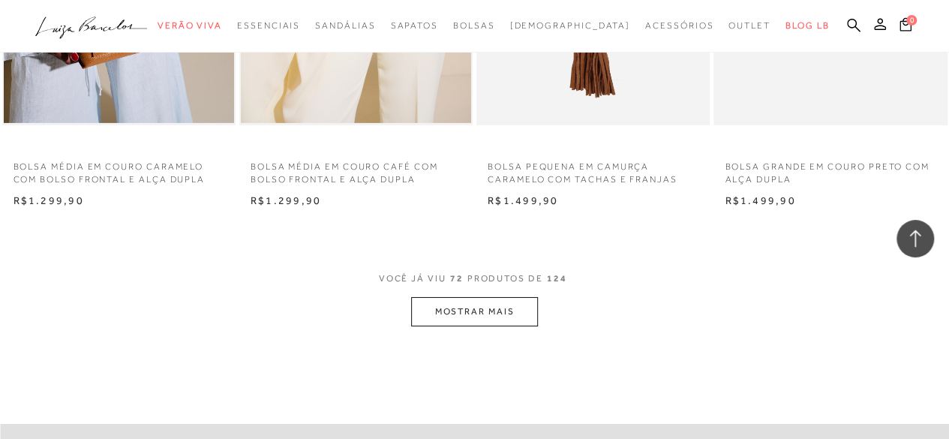
scroll to position [8094, 0]
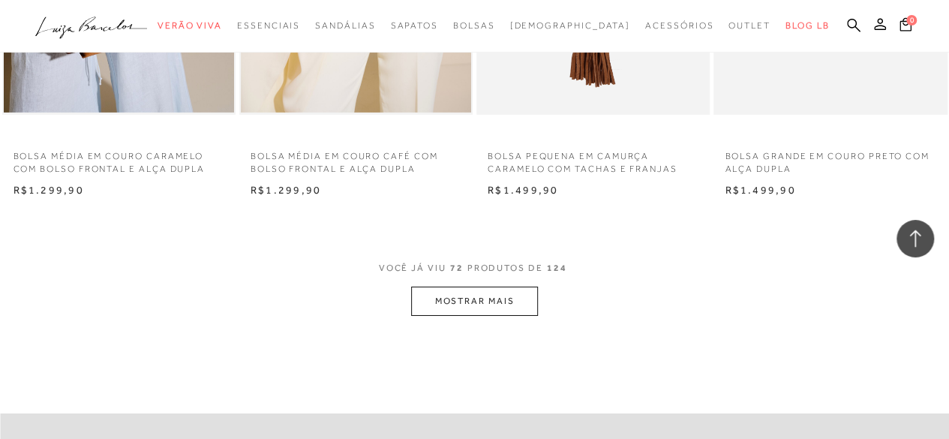
click at [476, 302] on button "MOSTRAR MAIS" at bounding box center [474, 301] width 126 height 29
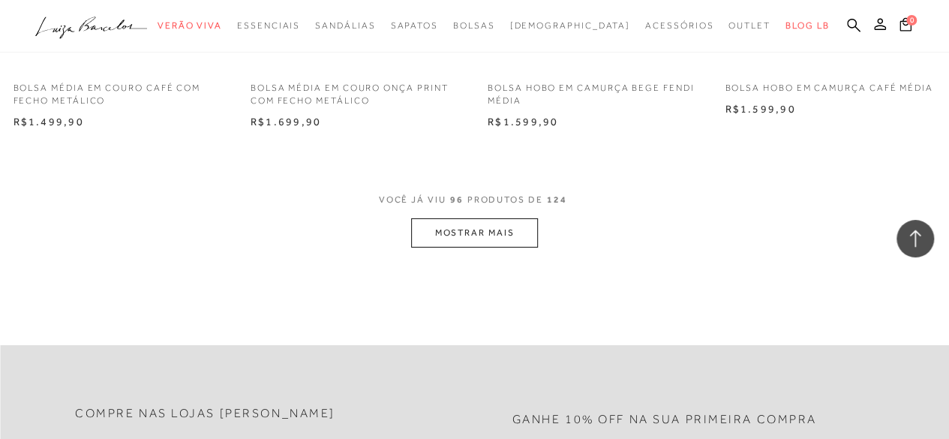
scroll to position [11033, 0]
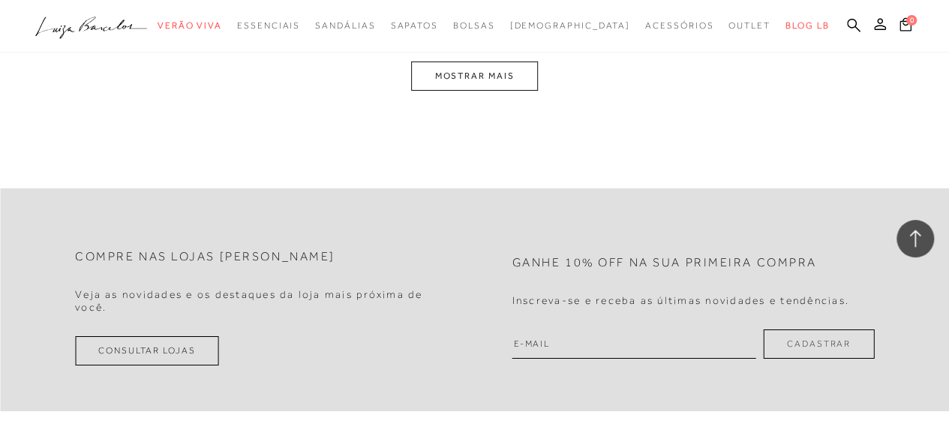
click at [485, 64] on button "MOSTRAR MAIS" at bounding box center [474, 76] width 126 height 29
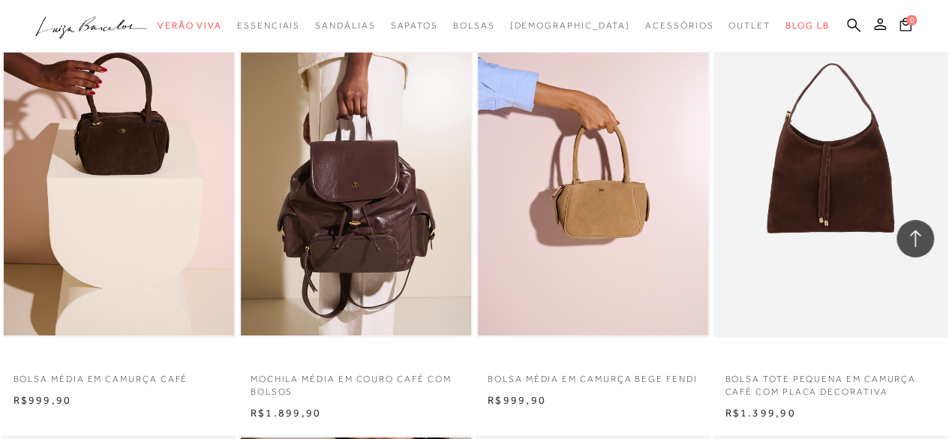
scroll to position [13771, 0]
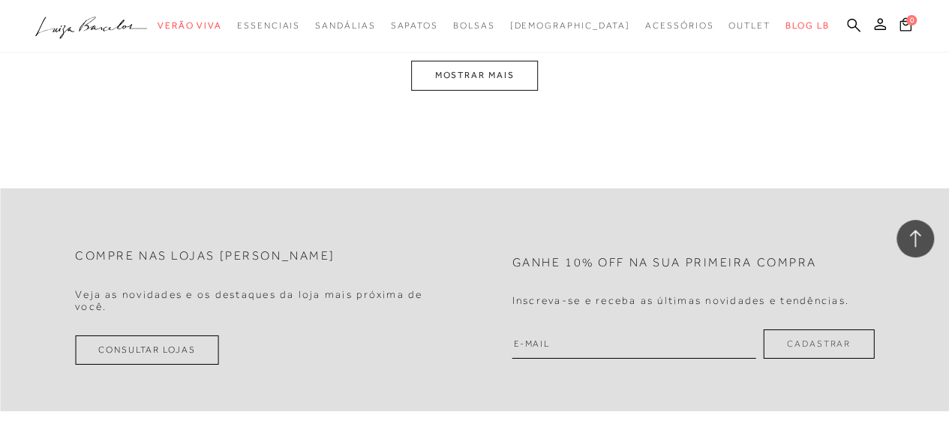
click at [461, 84] on button "MOSTRAR MAIS" at bounding box center [474, 75] width 126 height 29
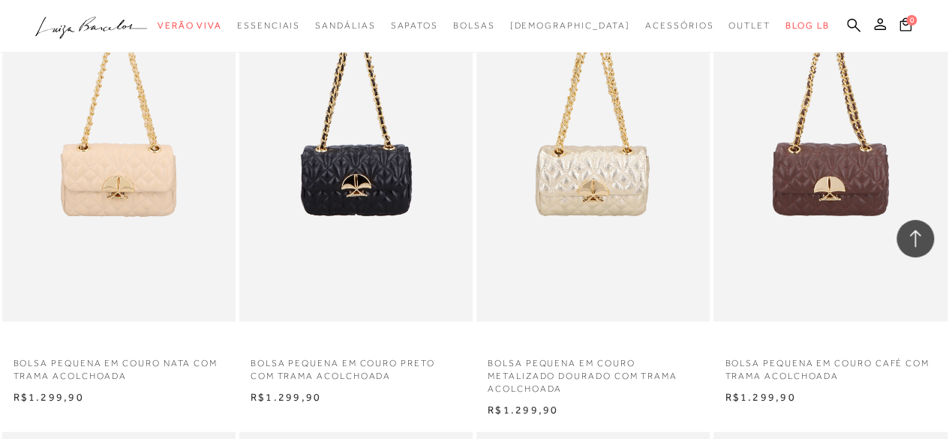
scroll to position [6856, 0]
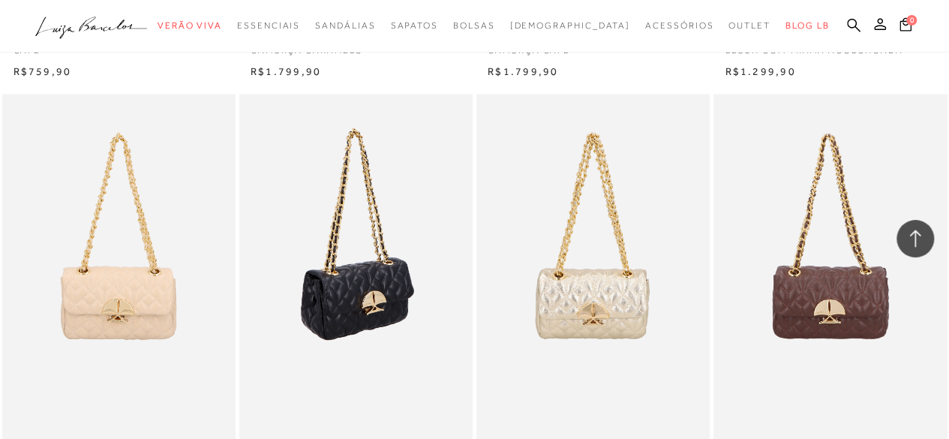
click at [396, 184] on img at bounding box center [357, 269] width 232 height 350
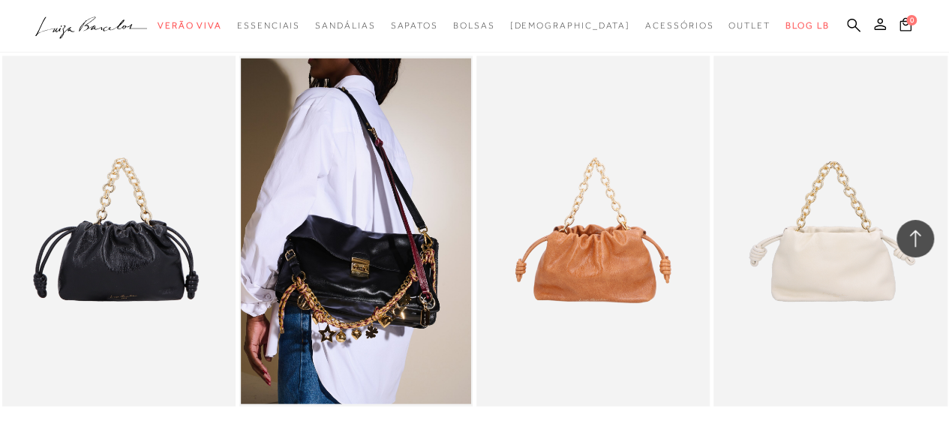
scroll to position [3325, 0]
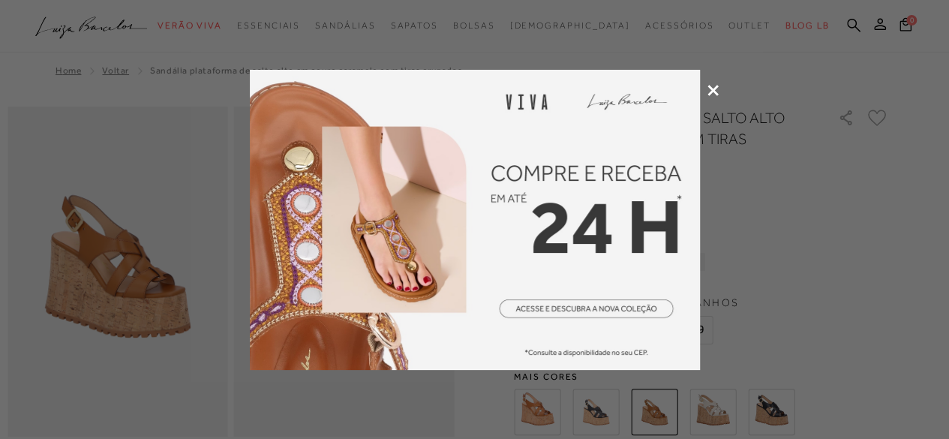
click at [714, 91] on icon at bounding box center [713, 90] width 11 height 11
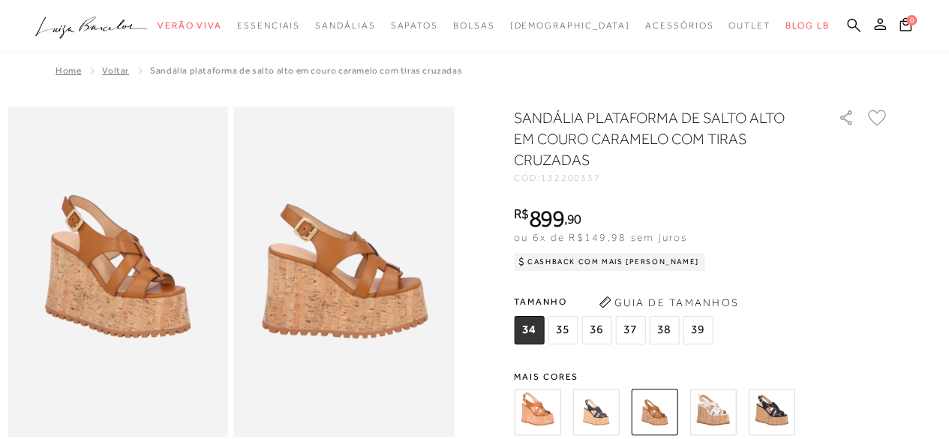
click at [858, 28] on icon at bounding box center [854, 25] width 14 height 14
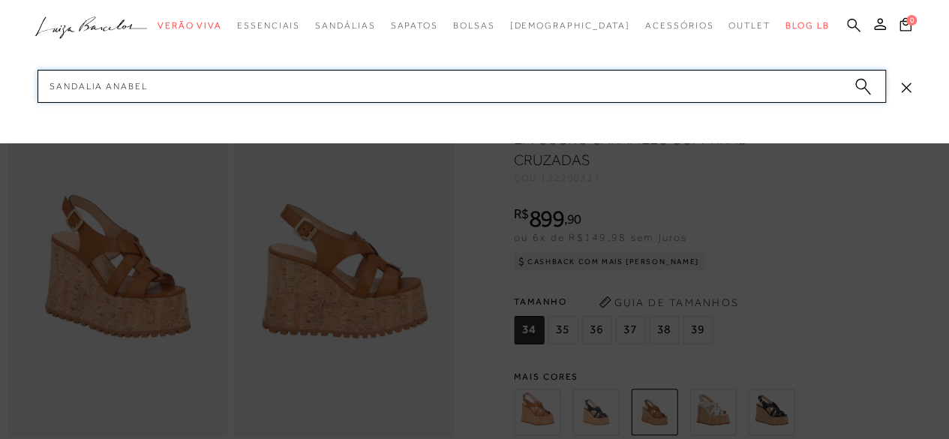
type input "sandalia anabela"
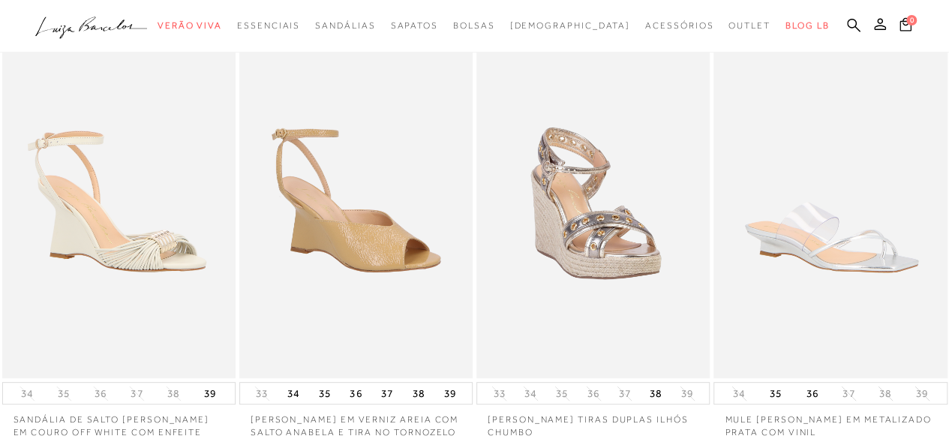
scroll to position [154, 0]
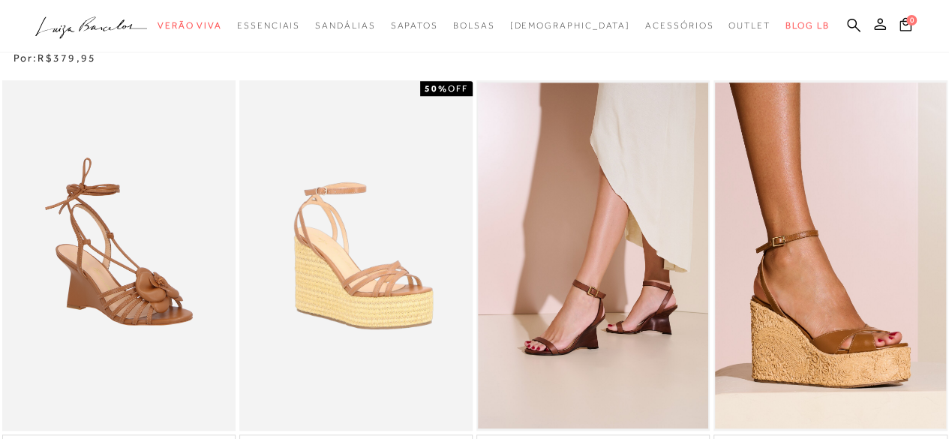
click at [626, 211] on img at bounding box center [593, 256] width 230 height 346
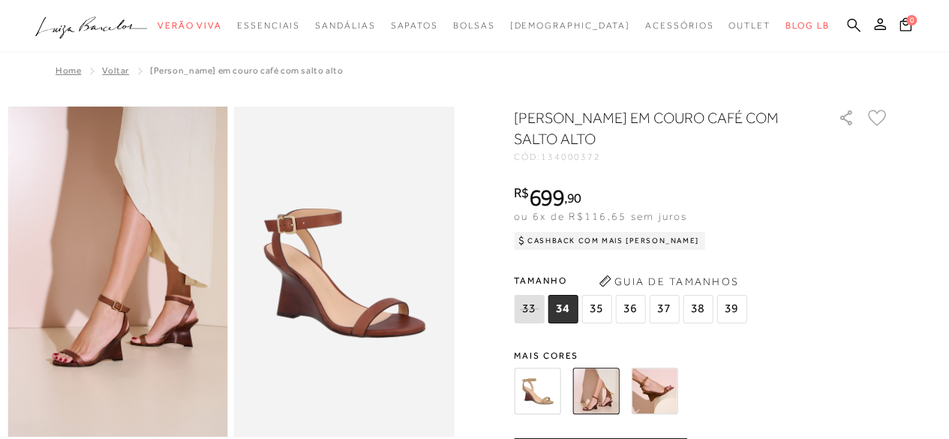
click at [848, 25] on icon at bounding box center [854, 25] width 14 height 14
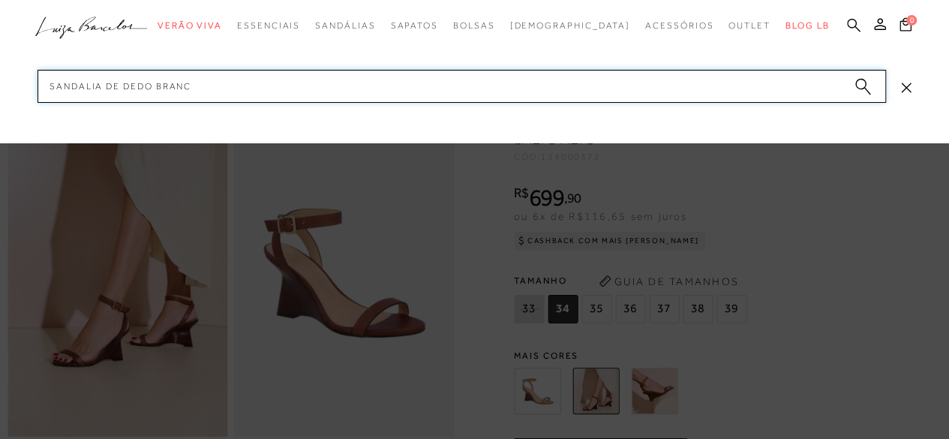
type input "sandalia de dedo branca"
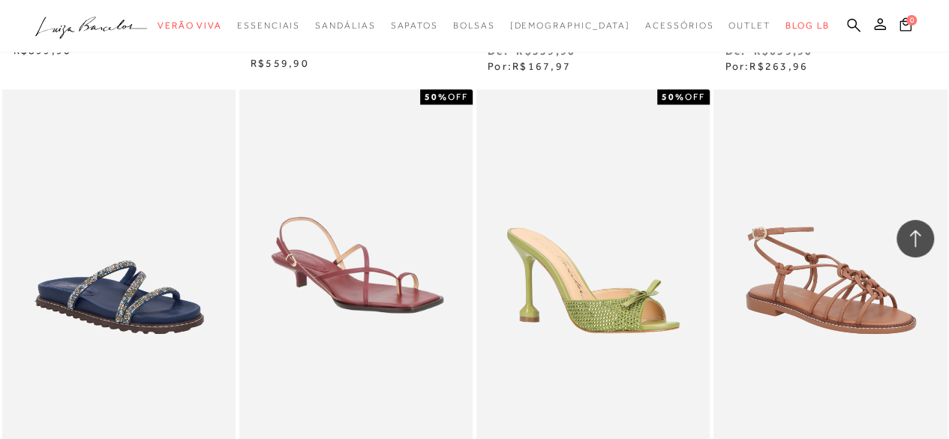
scroll to position [998, 0]
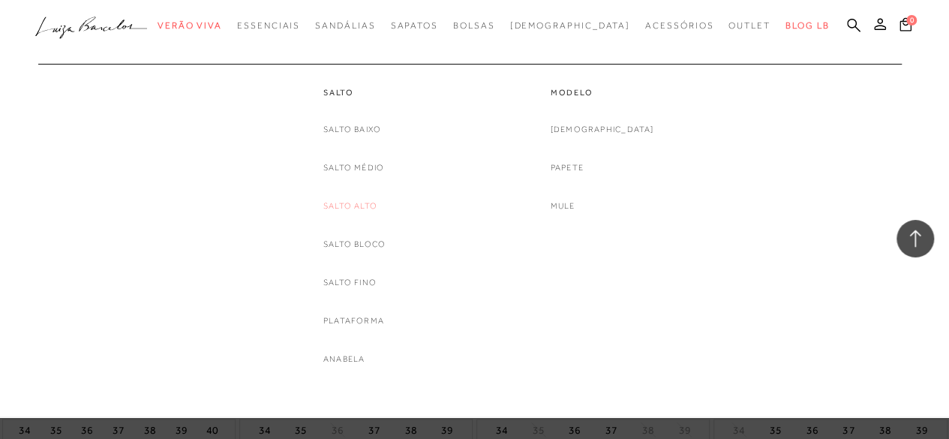
click at [356, 203] on link "Salto Alto" at bounding box center [350, 206] width 54 height 16
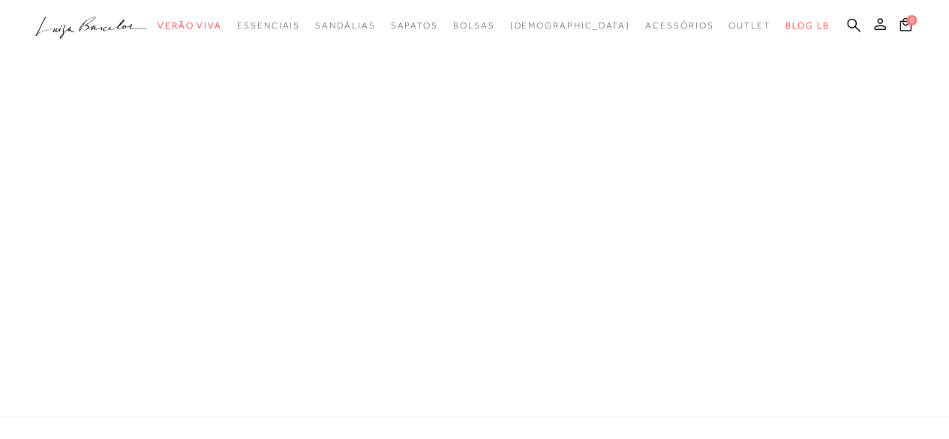
scroll to position [60, 0]
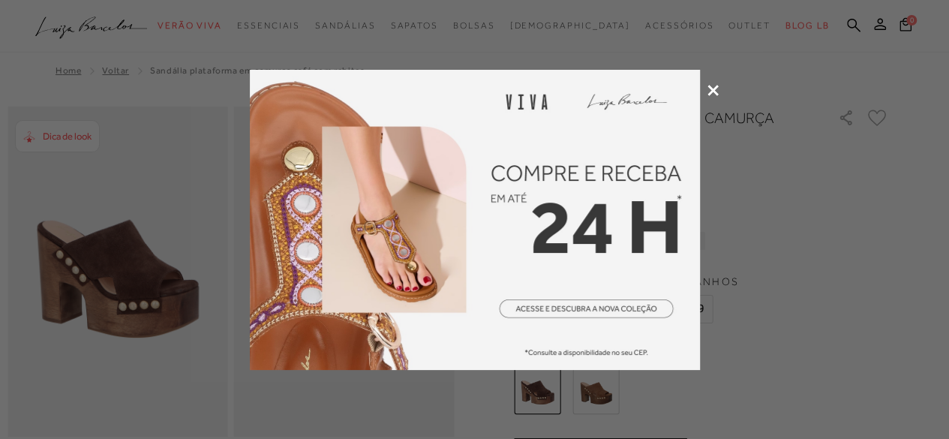
click at [715, 91] on icon at bounding box center [713, 90] width 11 height 11
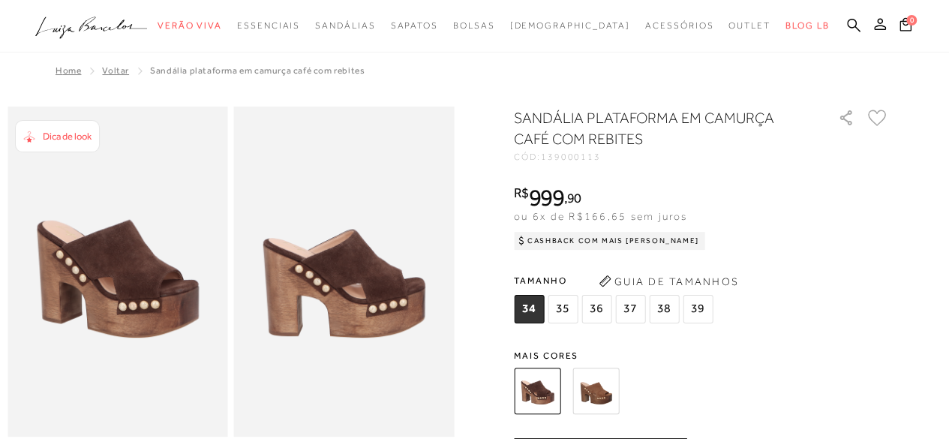
click at [605, 383] on img at bounding box center [595, 391] width 47 height 47
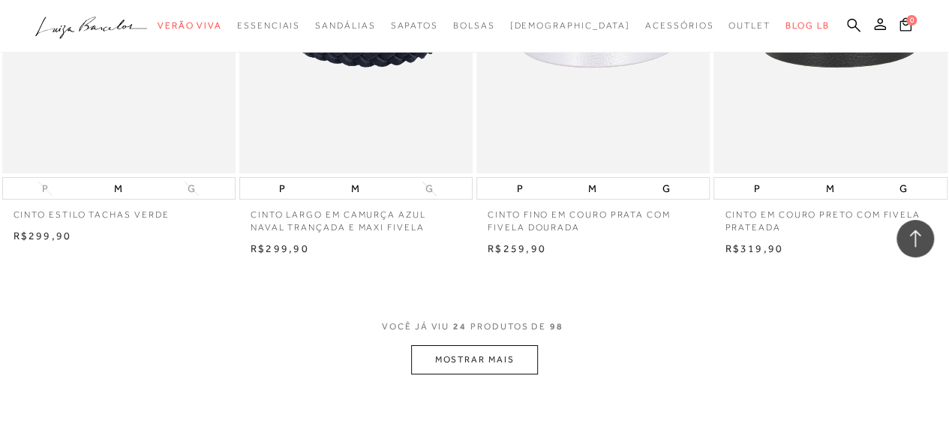
scroll to position [2616, 0]
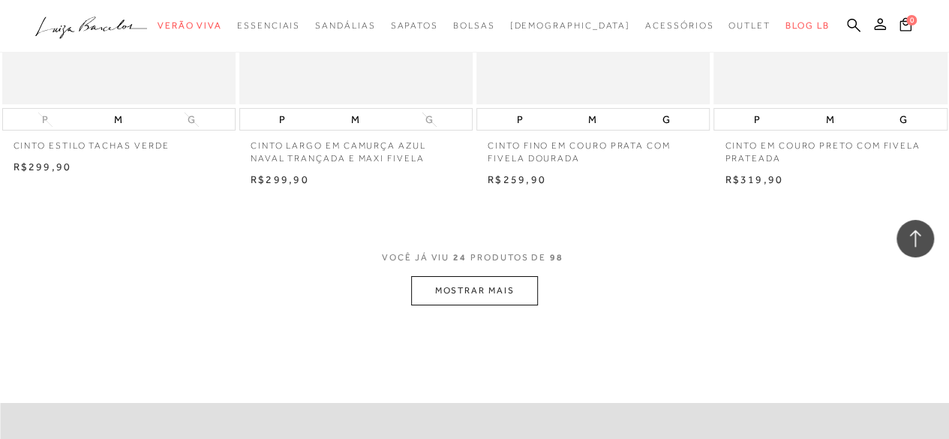
click at [437, 288] on button "MOSTRAR MAIS" at bounding box center [474, 290] width 126 height 29
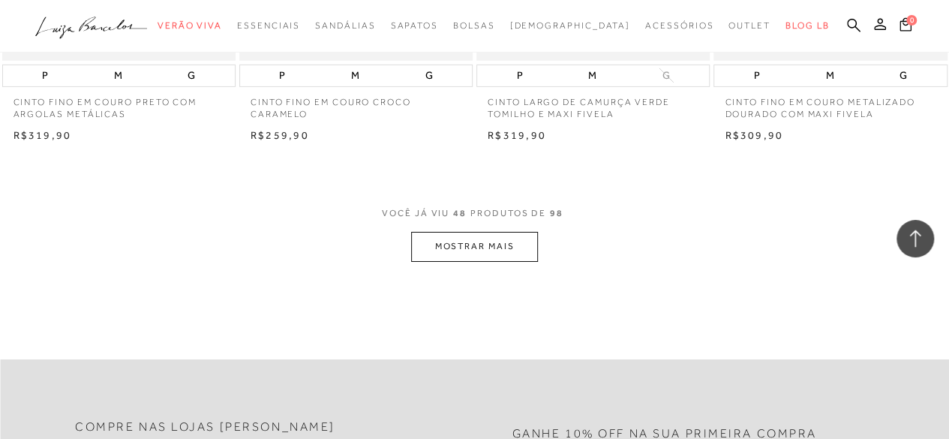
scroll to position [5356, 0]
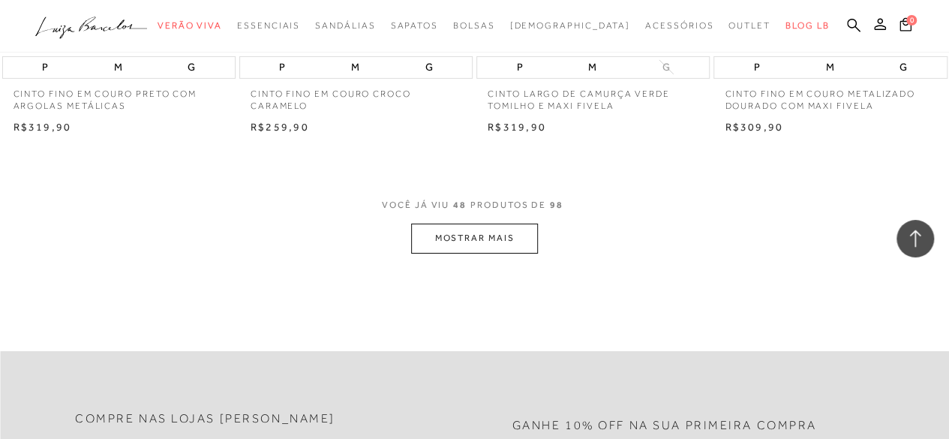
click at [479, 250] on button "MOSTRAR MAIS" at bounding box center [474, 238] width 126 height 29
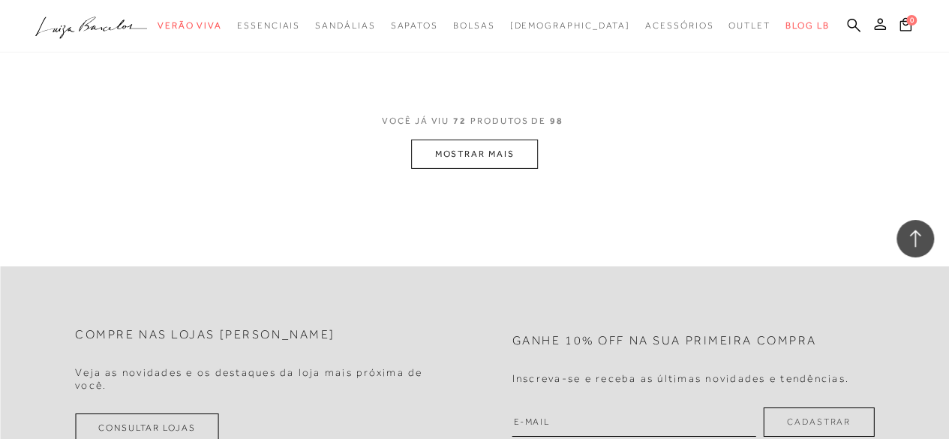
scroll to position [8182, 0]
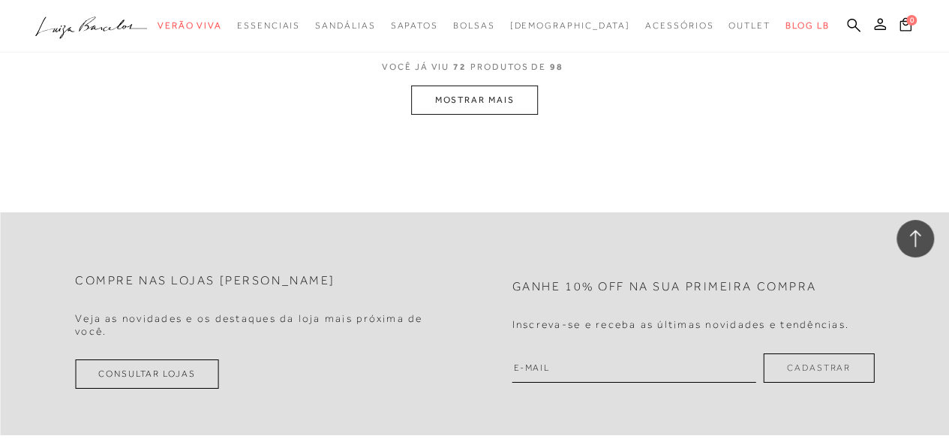
click at [494, 115] on button "MOSTRAR MAIS" at bounding box center [474, 100] width 126 height 29
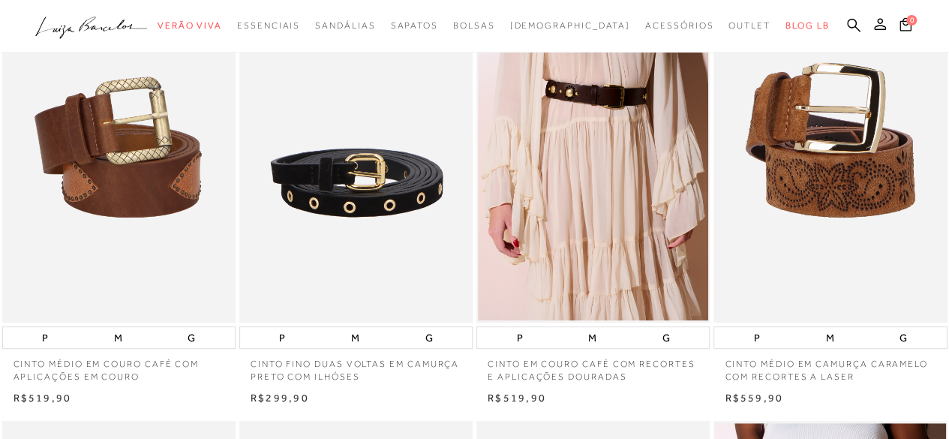
scroll to position [62, 0]
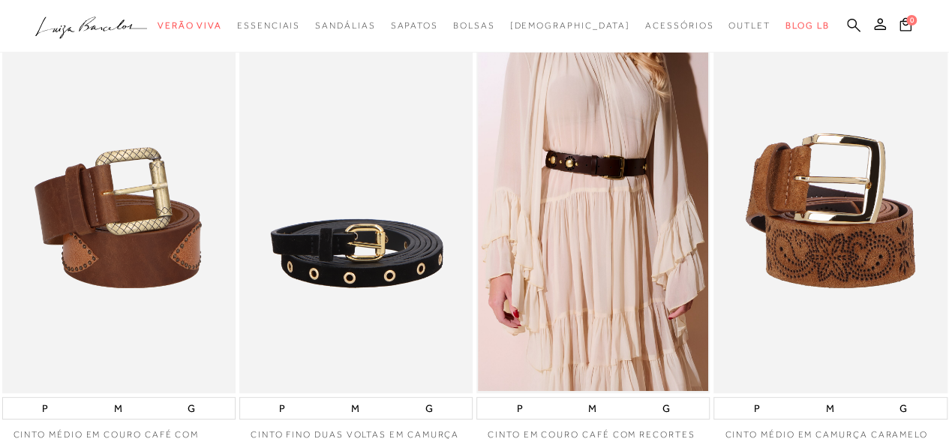
click at [848, 25] on icon at bounding box center [854, 25] width 14 height 14
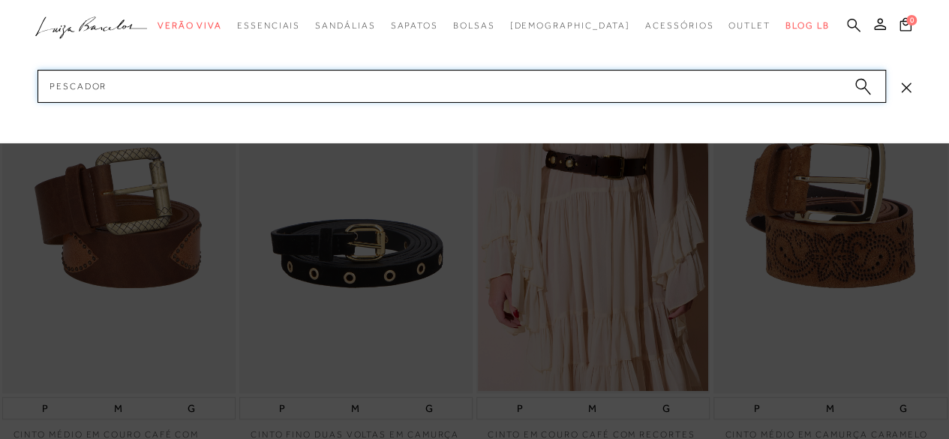
type input "pescadora"
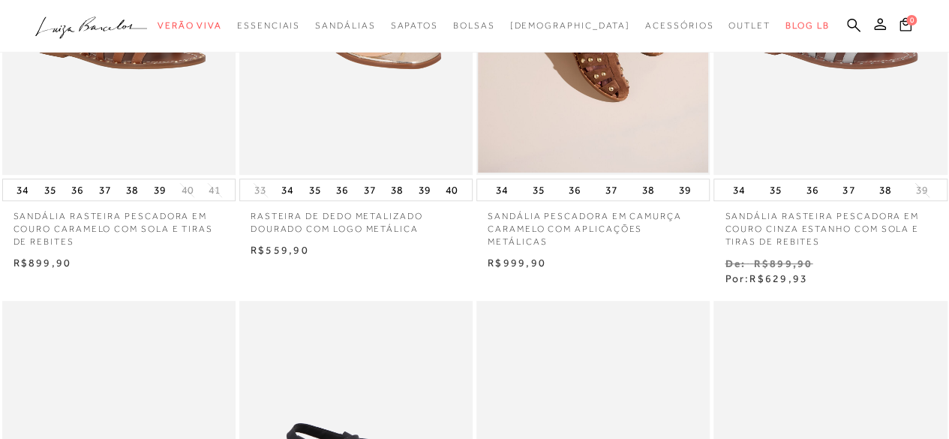
click at [670, 89] on img at bounding box center [593, 0] width 230 height 346
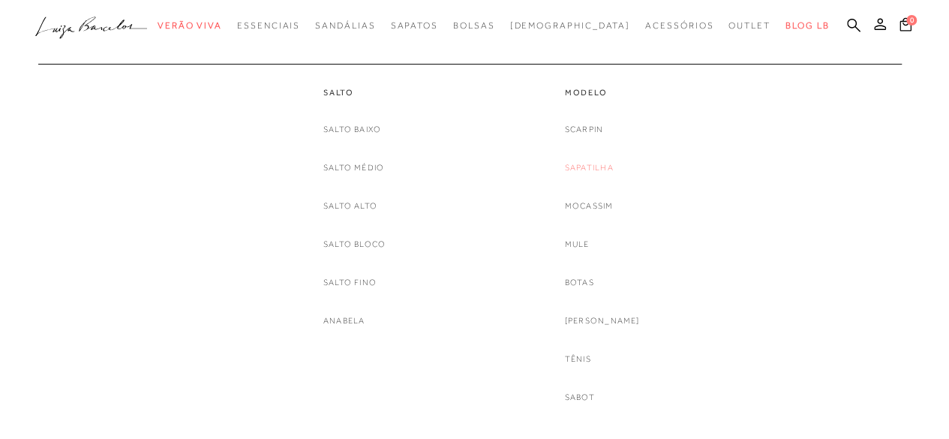
click at [581, 167] on link "Sapatilha" at bounding box center [589, 168] width 49 height 16
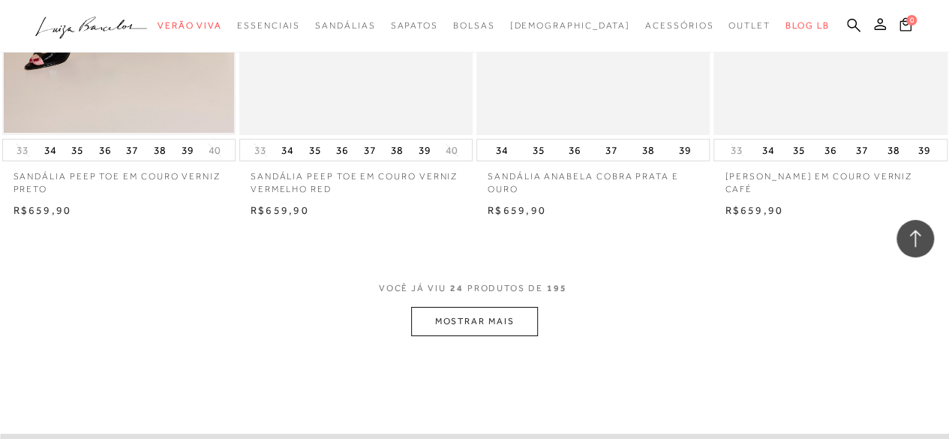
scroll to position [2602, 0]
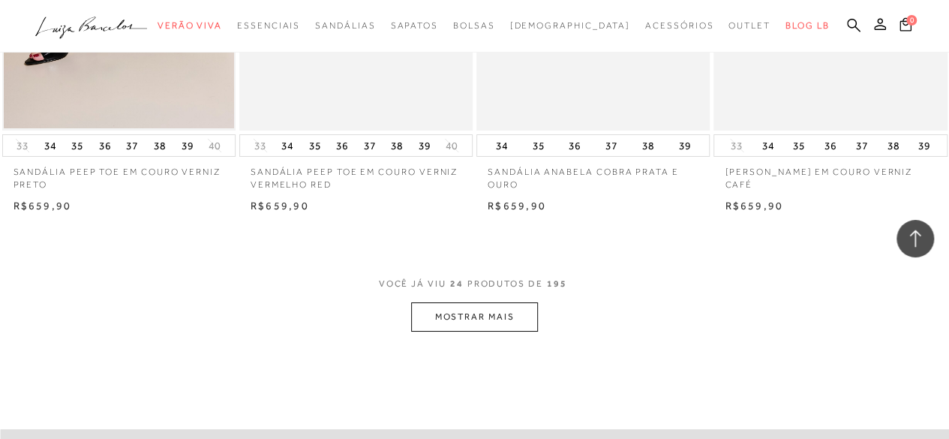
click at [512, 332] on button "MOSTRAR MAIS" at bounding box center [474, 316] width 126 height 29
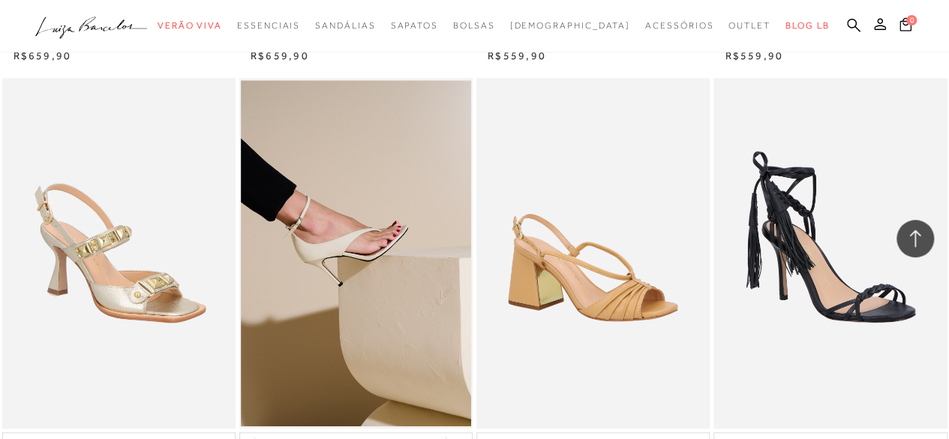
scroll to position [3238, 0]
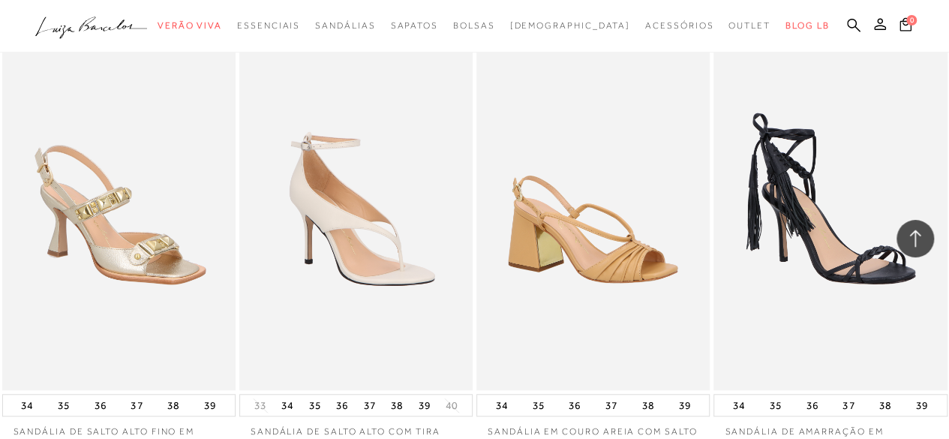
click at [401, 179] on img at bounding box center [357, 215] width 232 height 350
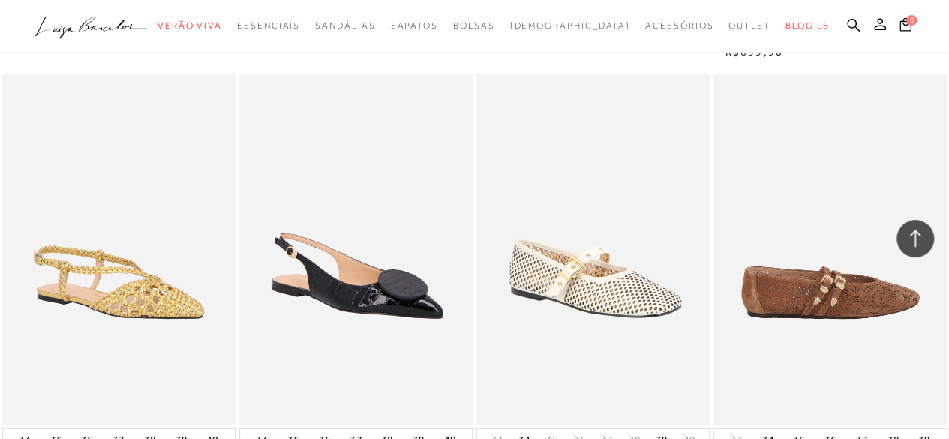
scroll to position [2317, 0]
